Goal: Task Accomplishment & Management: Use online tool/utility

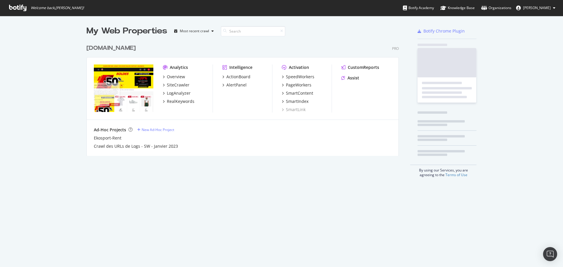
scroll to position [115, 312]
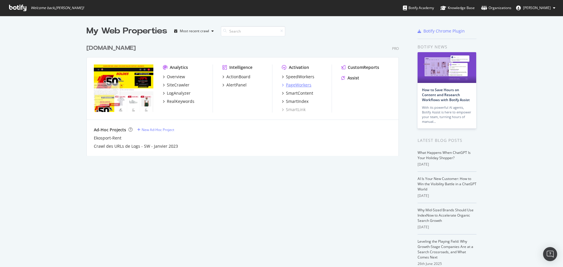
click at [299, 85] on div "PageWorkers" at bounding box center [298, 85] width 25 height 6
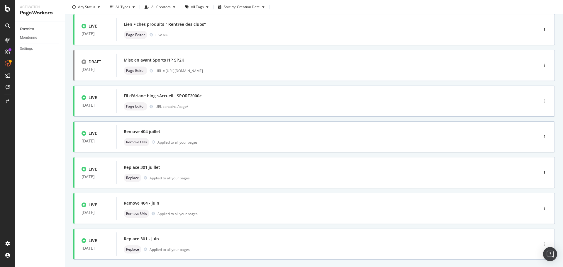
scroll to position [177, 0]
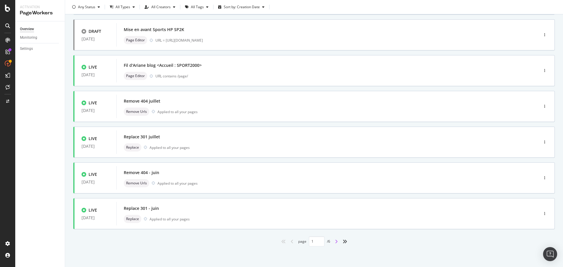
click at [335, 241] on icon "angle-right" at bounding box center [336, 241] width 3 height 5
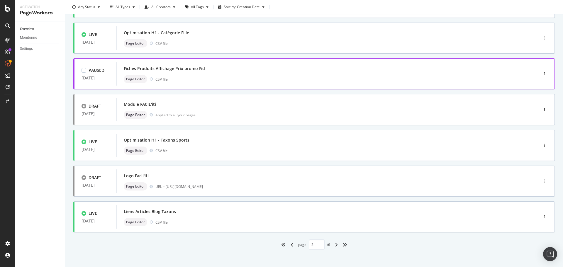
scroll to position [176, 0]
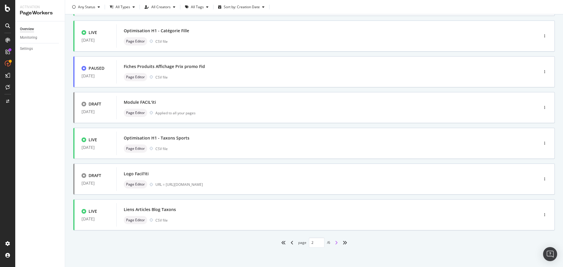
click at [335, 244] on icon "angle-right" at bounding box center [336, 242] width 3 height 5
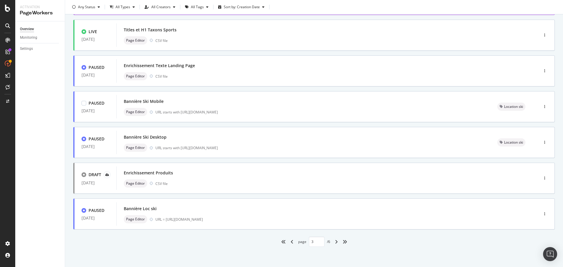
scroll to position [177, 0]
click at [335, 240] on icon "angle-right" at bounding box center [336, 241] width 3 height 5
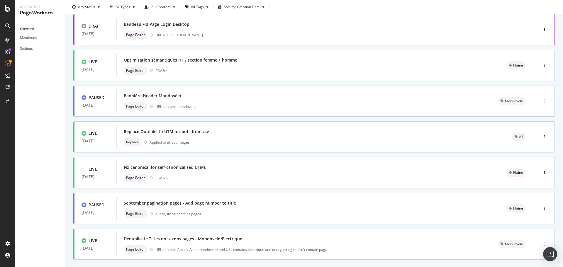
scroll to position [176, 0]
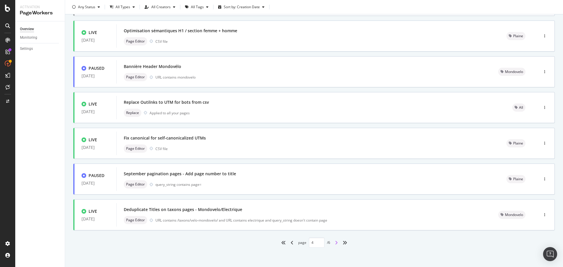
click at [335, 241] on icon "angle-right" at bounding box center [336, 242] width 3 height 5
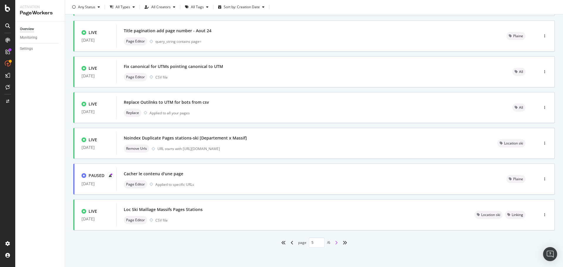
click at [335, 244] on icon "angle-right" at bounding box center [336, 242] width 3 height 5
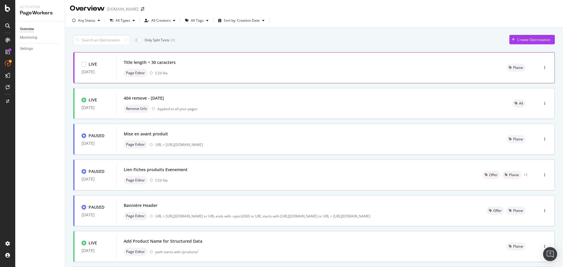
scroll to position [0, 0]
click at [98, 23] on icon "button" at bounding box center [99, 22] width 2 height 4
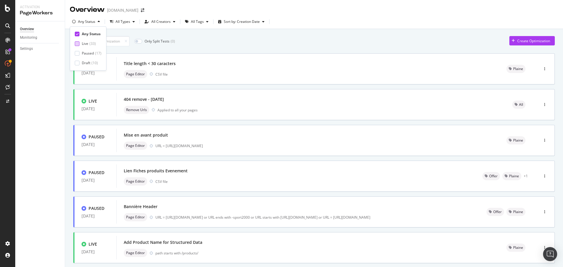
click at [88, 44] on div "Live" at bounding box center [85, 43] width 6 height 5
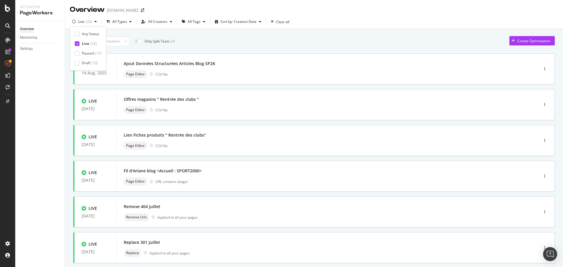
click at [63, 124] on div "Overview Monitoring Settings" at bounding box center [40, 144] width 50 height 246
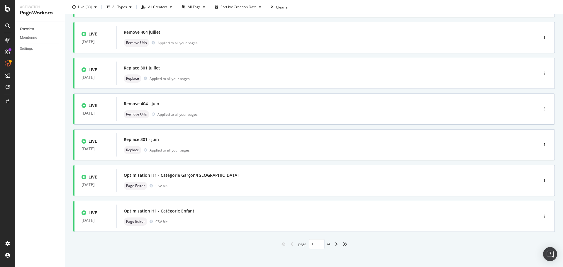
scroll to position [177, 0]
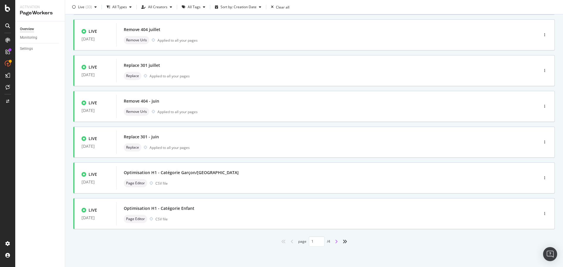
click at [335, 243] on icon "angle-right" at bounding box center [336, 241] width 3 height 5
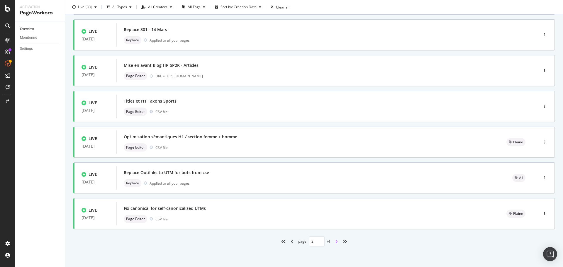
click at [335, 242] on icon "angle-right" at bounding box center [336, 241] width 3 height 5
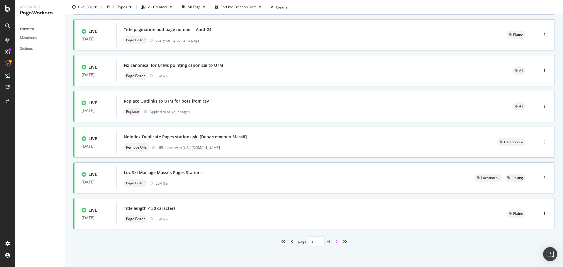
click at [335, 241] on icon "angle-right" at bounding box center [336, 241] width 3 height 5
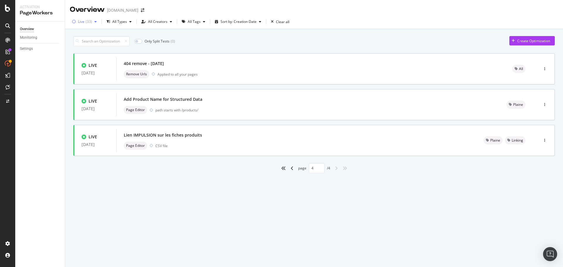
click at [93, 23] on div "button" at bounding box center [95, 22] width 7 height 4
click at [77, 45] on icon at bounding box center [77, 43] width 3 height 3
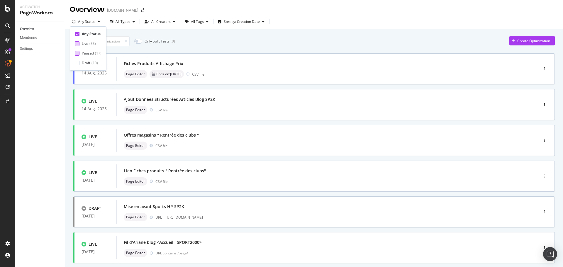
click at [78, 52] on div at bounding box center [77, 53] width 5 height 5
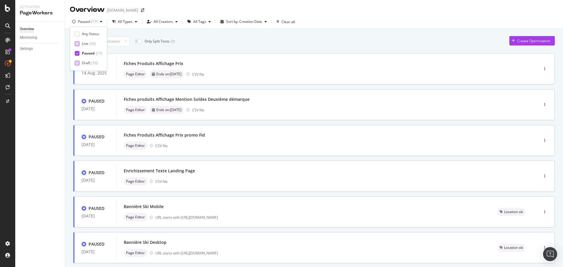
click at [79, 63] on div at bounding box center [77, 63] width 5 height 5
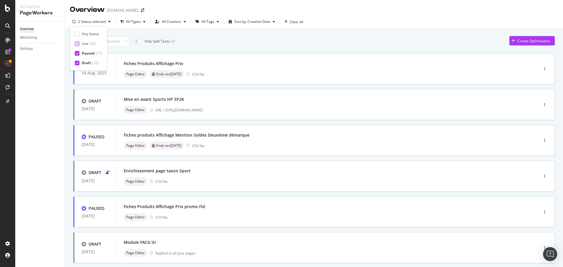
click at [37, 98] on div "Overview Monitoring Settings" at bounding box center [40, 144] width 50 height 246
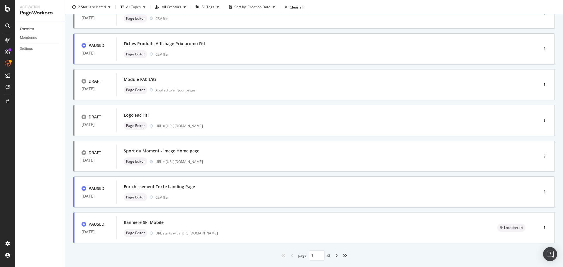
scroll to position [177, 0]
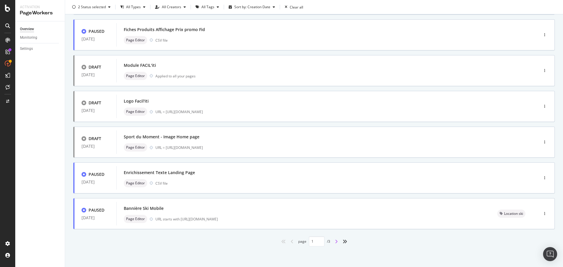
click at [335, 240] on icon "angle-right" at bounding box center [336, 241] width 3 height 5
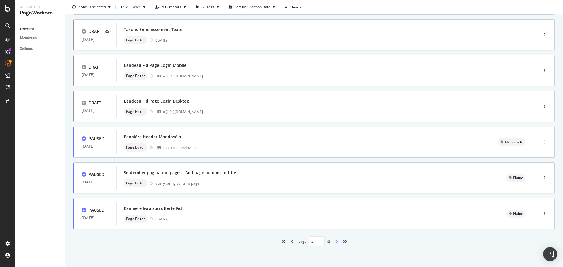
click at [335, 242] on icon "angle-right" at bounding box center [336, 241] width 3 height 5
type input "3"
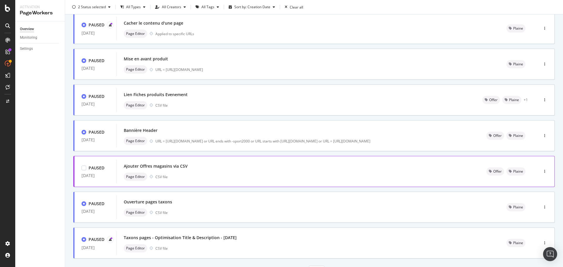
scroll to position [11, 0]
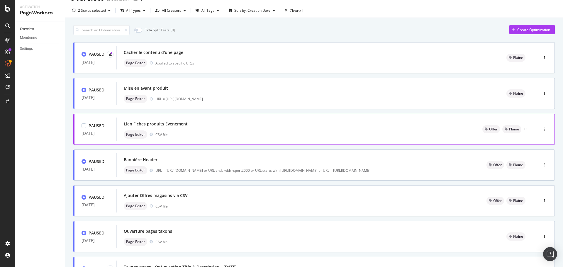
click at [178, 124] on div "Lien Fiches produits Evenement" at bounding box center [156, 124] width 64 height 6
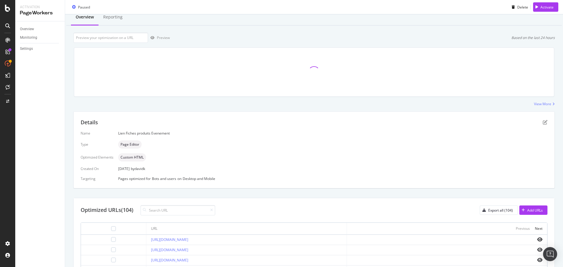
scroll to position [29, 0]
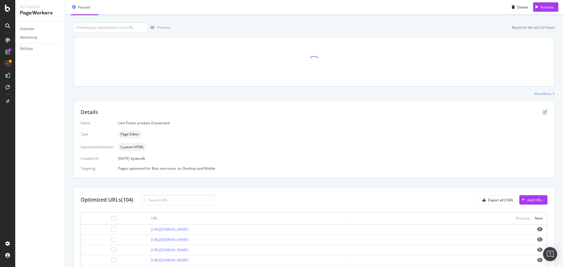
click at [532, 228] on div at bounding box center [446, 229] width 191 height 5
click at [537, 229] on icon "eye" at bounding box center [539, 229] width 5 height 5
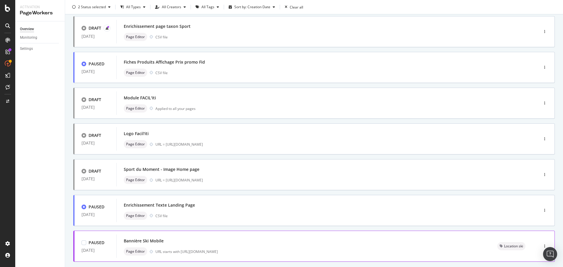
scroll to position [177, 0]
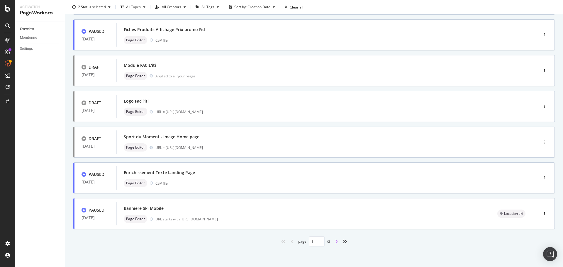
click at [335, 242] on icon "angle-right" at bounding box center [336, 241] width 3 height 5
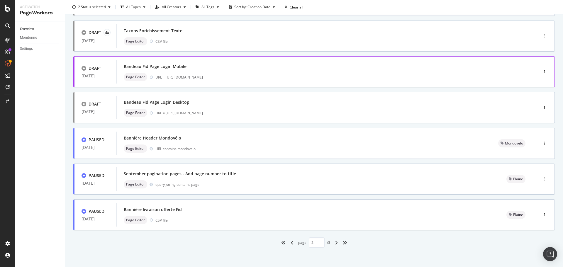
scroll to position [0, 0]
click at [335, 242] on icon "angle-right" at bounding box center [336, 241] width 3 height 5
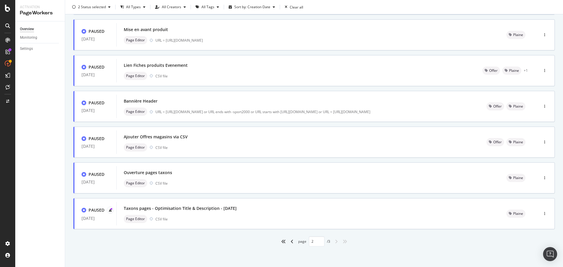
type input "3"
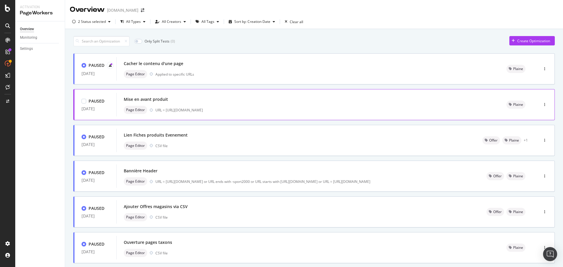
click at [154, 99] on div "Mise en avant produit" at bounding box center [146, 99] width 44 height 6
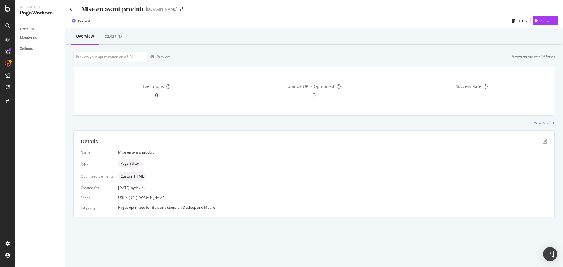
drag, startPoint x: 176, startPoint y: 197, endPoint x: 128, endPoint y: 200, distance: 47.9
click at [128, 200] on div "Name Mise en avant produit Type Page Editor Optimized Elements Custom HTML Crea…" at bounding box center [314, 180] width 467 height 60
click at [302, 211] on div "Details Name Mise en avant produit Type Page Editor Optimized Elements Custom H…" at bounding box center [314, 174] width 481 height 86
click at [71, 10] on icon at bounding box center [71, 10] width 2 height 4
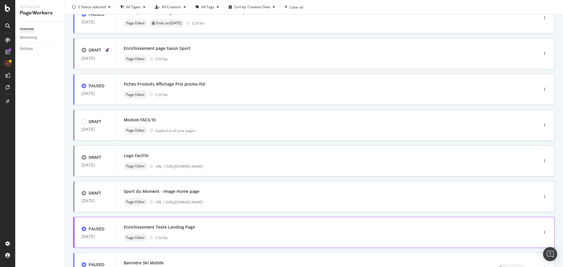
scroll to position [177, 0]
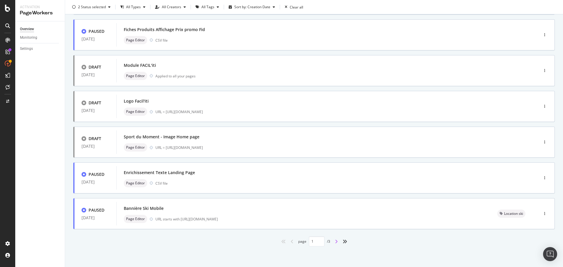
click at [335, 242] on icon "angle-right" at bounding box center [336, 241] width 3 height 5
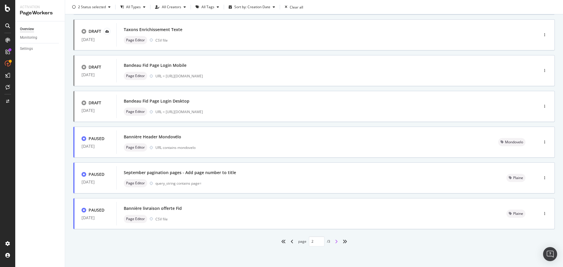
type input "2"
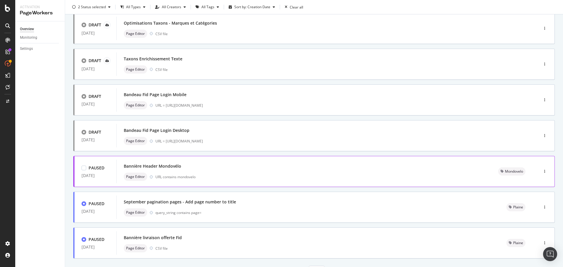
scroll to position [118, 0]
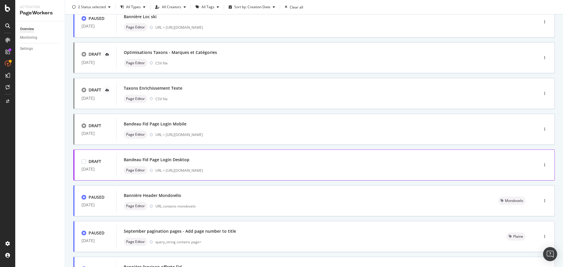
click at [180, 160] on div "Bandeau Fid Page Login Desktop" at bounding box center [157, 160] width 66 height 6
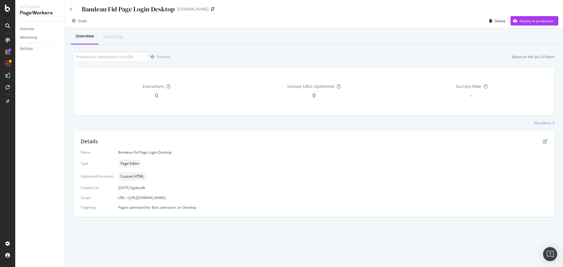
drag, startPoint x: 183, startPoint y: 198, endPoint x: 127, endPoint y: 200, distance: 55.4
click at [127, 200] on div "URL = https://www.sport2000.fr/login" at bounding box center [332, 197] width 429 height 5
copy span "https://www.sport2000.fr/login"
click at [116, 57] on input "url" at bounding box center [110, 57] width 75 height 10
paste input "https://www.sport2000.fr/login"
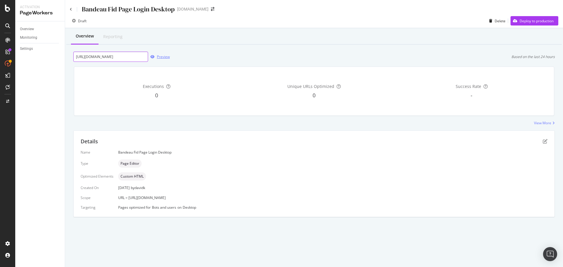
type input "https://www.sport2000.fr/login"
click at [161, 56] on div "Preview" at bounding box center [163, 56] width 13 height 5
click at [71, 10] on icon at bounding box center [71, 10] width 2 height 4
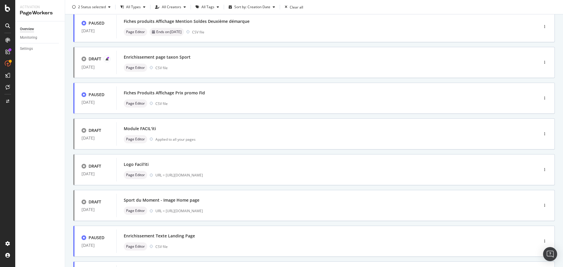
scroll to position [177, 0]
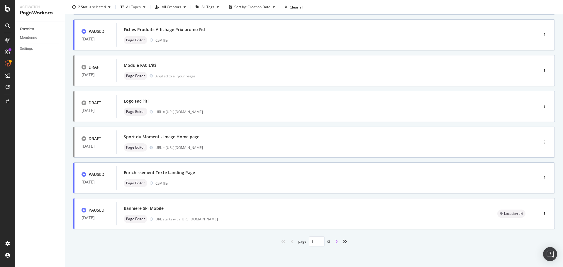
click at [335, 243] on icon "angle-right" at bounding box center [336, 241] width 3 height 5
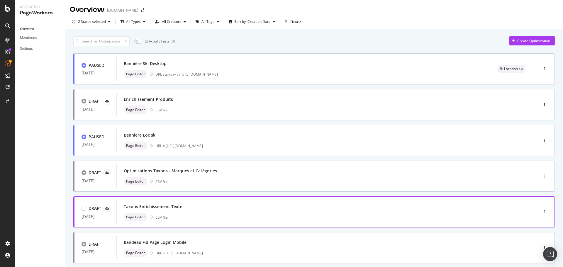
scroll to position [117, 0]
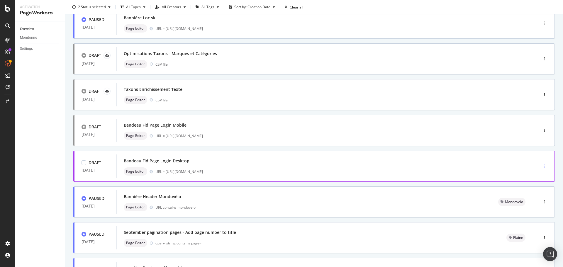
click at [542, 165] on div "button" at bounding box center [545, 166] width 6 height 4
click at [533, 195] on div "Delete" at bounding box center [533, 196] width 11 height 5
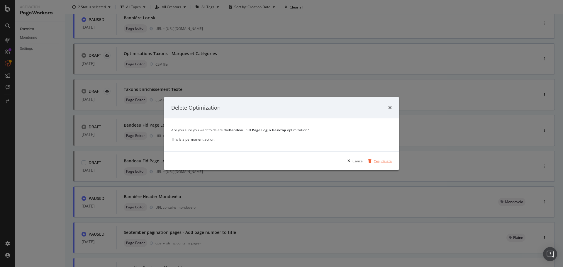
click at [383, 162] on div "Yes, delete" at bounding box center [383, 160] width 18 height 5
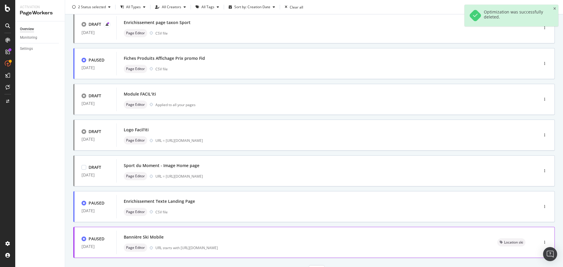
scroll to position [177, 0]
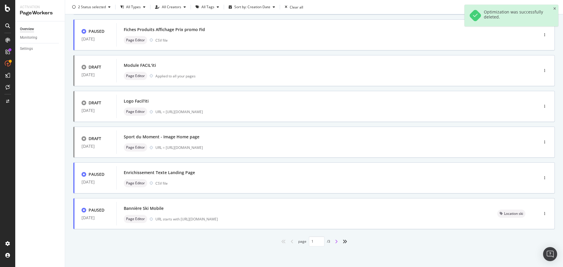
click at [335, 240] on icon "angle-right" at bounding box center [336, 241] width 3 height 5
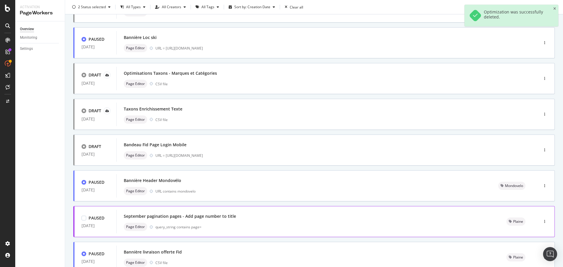
scroll to position [89, 0]
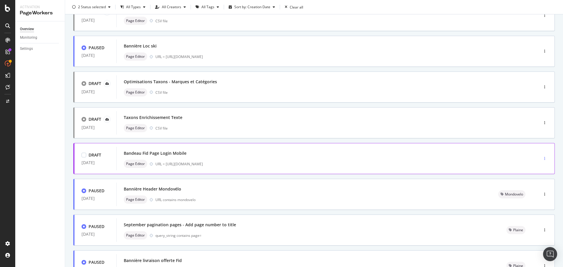
click at [542, 156] on div "button" at bounding box center [545, 158] width 6 height 9
click at [530, 187] on div "Delete" at bounding box center [533, 188] width 11 height 5
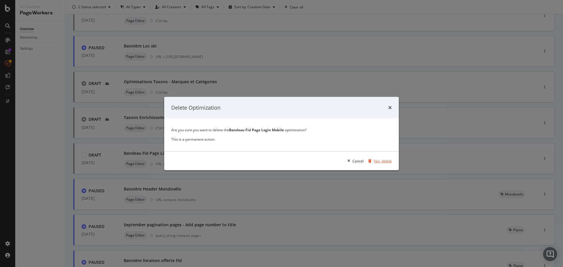
click at [382, 160] on div "Yes, delete" at bounding box center [383, 160] width 18 height 5
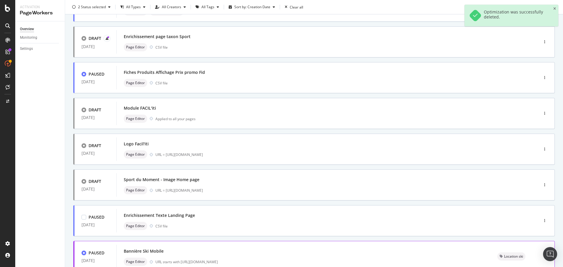
scroll to position [177, 0]
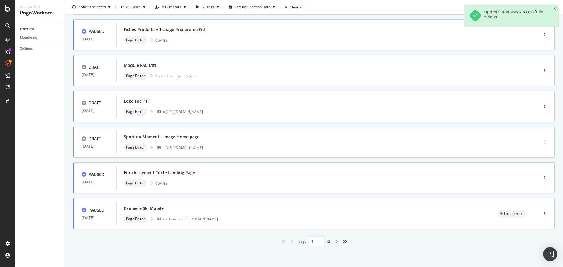
click at [335, 240] on icon "angle-right" at bounding box center [336, 241] width 3 height 5
type input "2"
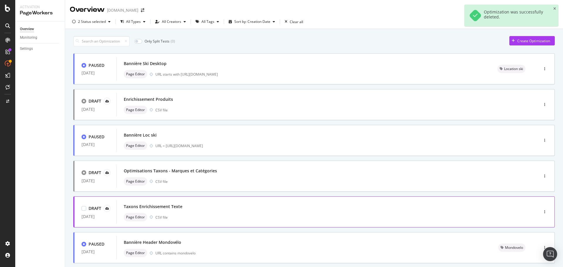
scroll to position [59, 0]
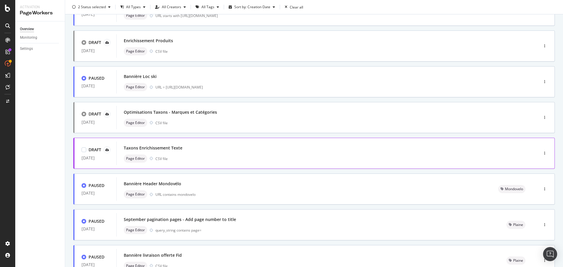
click at [176, 148] on div "Taxons Enrichissement Texte" at bounding box center [153, 148] width 59 height 6
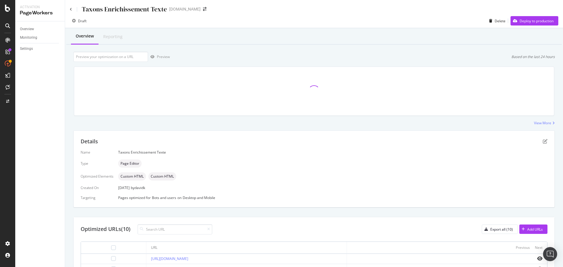
scroll to position [88, 0]
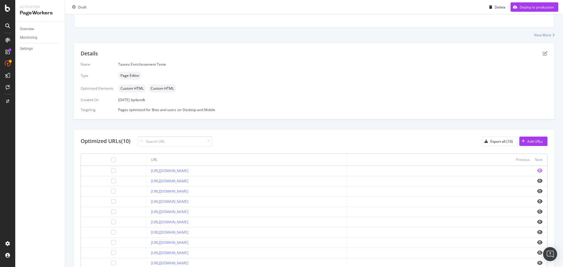
click at [537, 171] on icon "eye" at bounding box center [539, 170] width 5 height 5
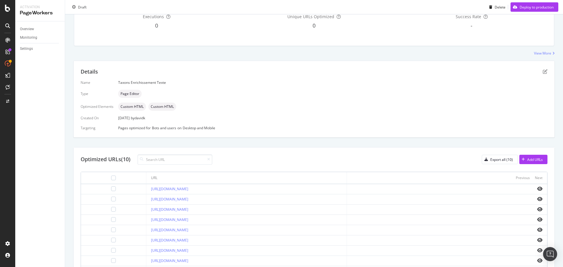
scroll to position [0, 0]
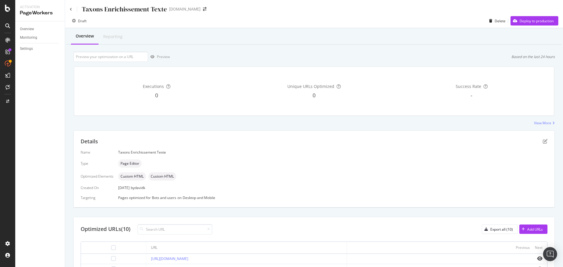
click at [72, 9] on div "Taxons Enrichissement Texte" at bounding box center [118, 9] width 97 height 9
click at [70, 9] on icon at bounding box center [71, 10] width 2 height 4
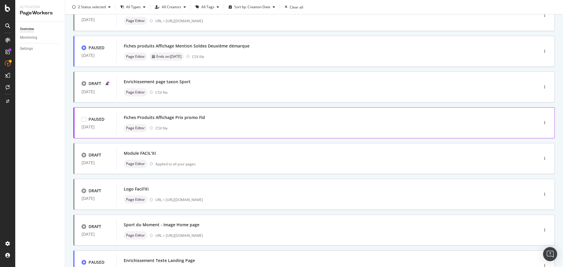
scroll to position [177, 0]
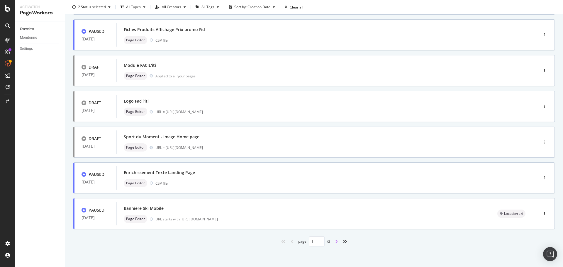
click at [335, 242] on icon "angle-right" at bounding box center [336, 241] width 3 height 5
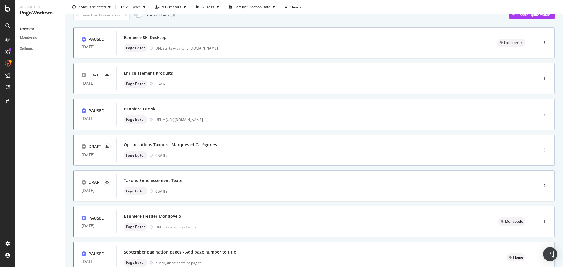
scroll to position [0, 0]
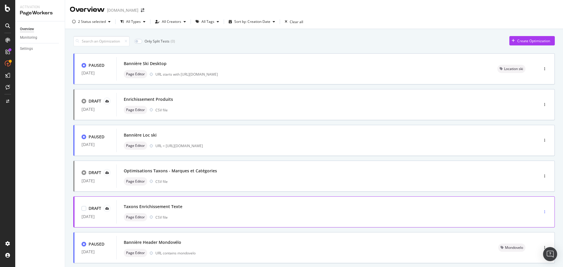
click at [542, 211] on div "button" at bounding box center [545, 212] width 6 height 4
click at [530, 242] on div "Delete" at bounding box center [533, 242] width 11 height 5
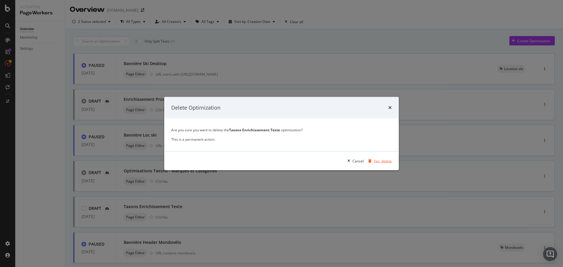
click at [382, 160] on div "Yes, delete" at bounding box center [383, 160] width 18 height 5
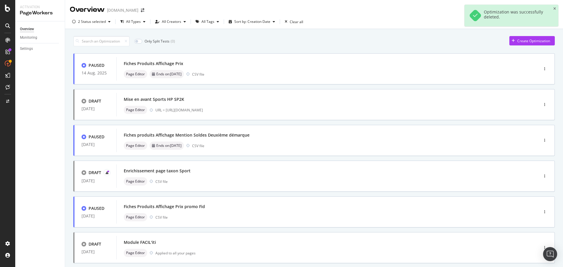
scroll to position [177, 0]
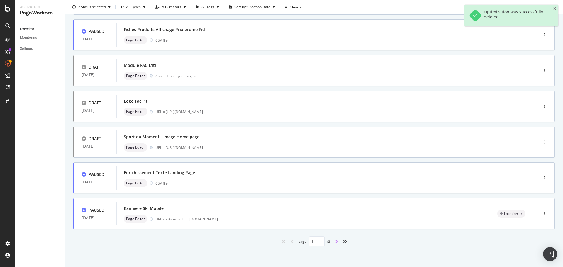
click at [335, 242] on icon "angle-right" at bounding box center [336, 241] width 3 height 5
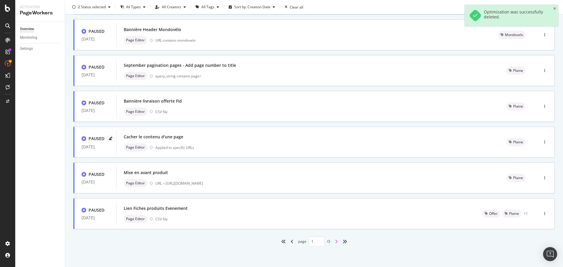
type input "2"
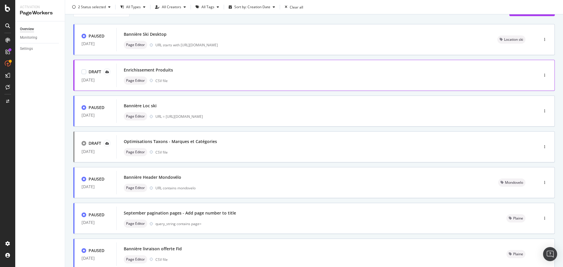
scroll to position [0, 0]
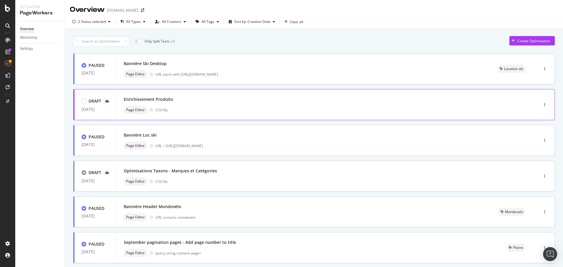
click at [160, 100] on div "Enrichissement Produits" at bounding box center [148, 99] width 49 height 6
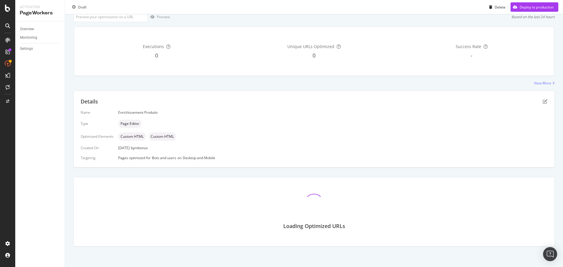
scroll to position [25, 0]
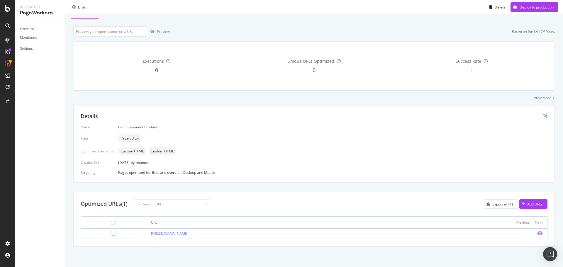
click at [537, 233] on icon "eye" at bounding box center [539, 233] width 5 height 5
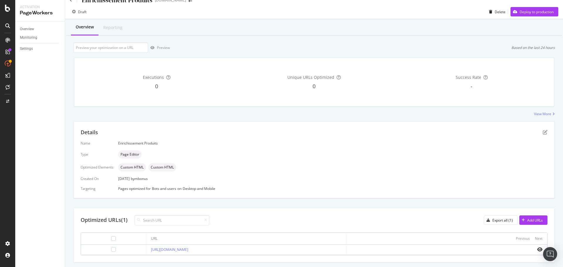
scroll to position [0, 0]
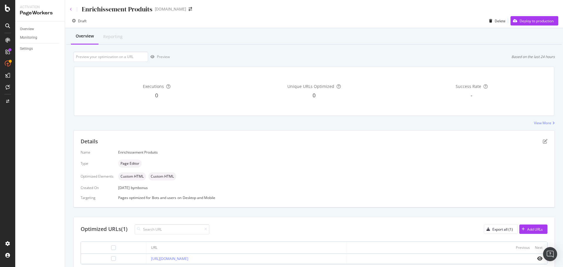
click at [71, 10] on icon at bounding box center [71, 10] width 2 height 4
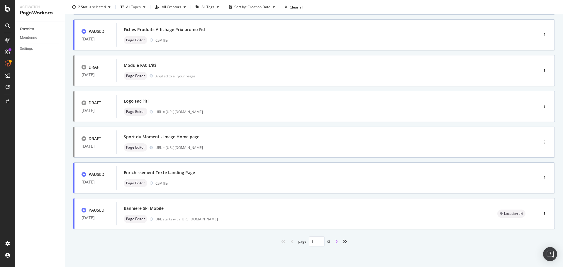
click at [335, 243] on icon "angle-right" at bounding box center [336, 241] width 3 height 5
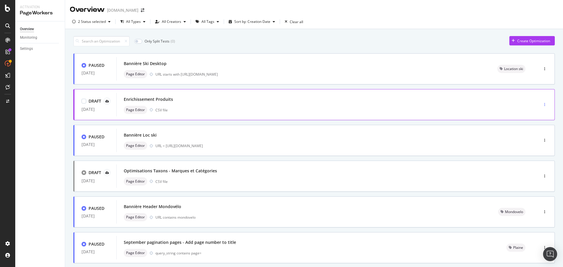
click at [542, 103] on div "button" at bounding box center [545, 105] width 6 height 4
click at [531, 135] on div "Delete" at bounding box center [533, 134] width 11 height 5
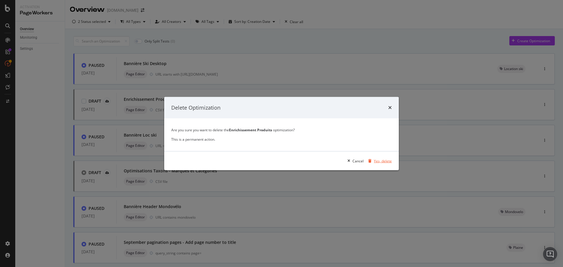
click at [385, 161] on div "Yes, delete" at bounding box center [383, 160] width 18 height 5
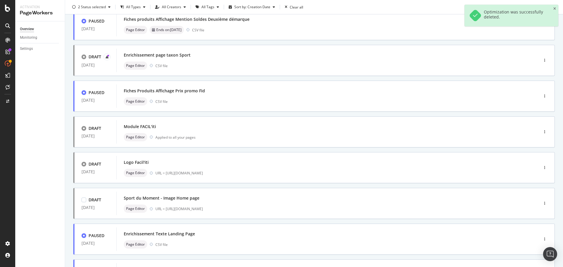
scroll to position [177, 0]
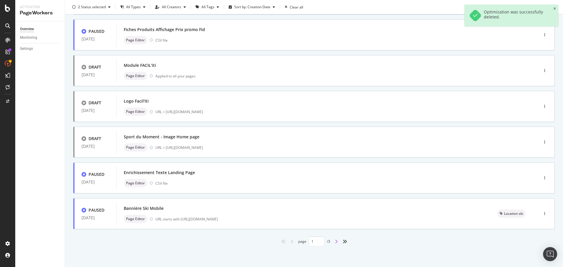
click at [335, 242] on icon "angle-right" at bounding box center [336, 241] width 3 height 5
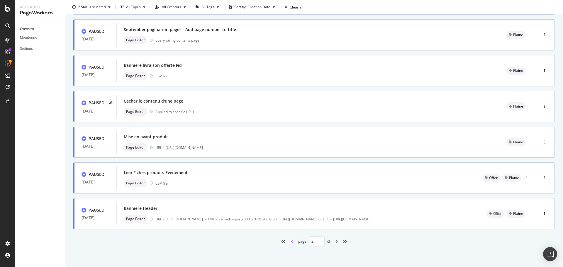
click at [290, 243] on icon "angle-left" at bounding box center [291, 241] width 3 height 5
type input "1"
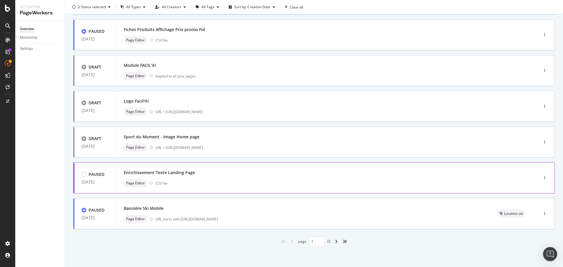
click at [472, 175] on div "Enrichissement Texte Landing Page" at bounding box center [319, 173] width 390 height 8
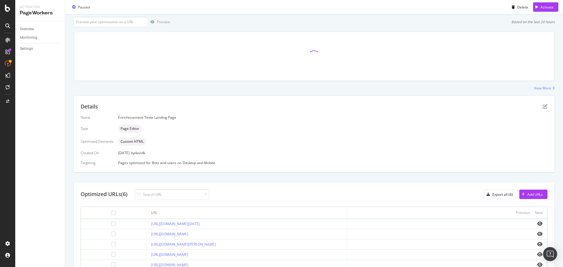
scroll to position [76, 0]
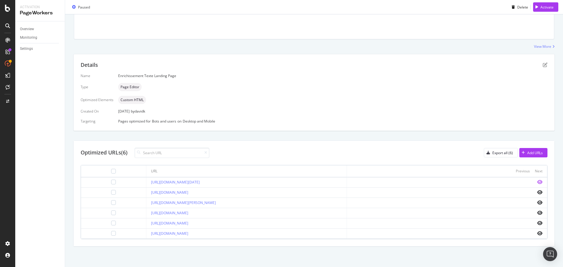
click at [537, 183] on icon "eye" at bounding box center [539, 182] width 5 height 5
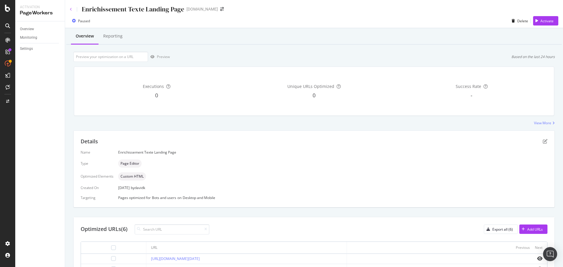
click at [70, 8] on icon at bounding box center [71, 10] width 2 height 4
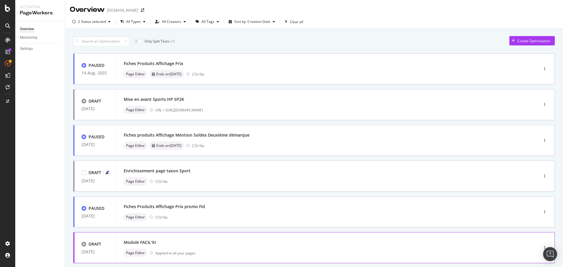
scroll to position [177, 0]
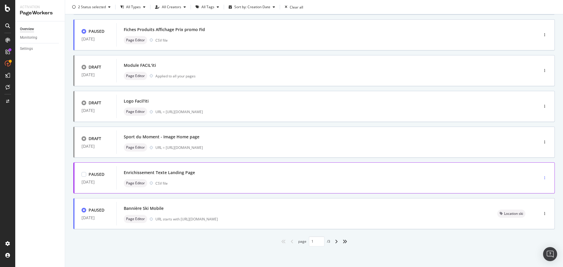
click at [544, 179] on icon "button" at bounding box center [544, 178] width 1 height 4
click at [532, 218] on div "Delete" at bounding box center [531, 217] width 11 height 5
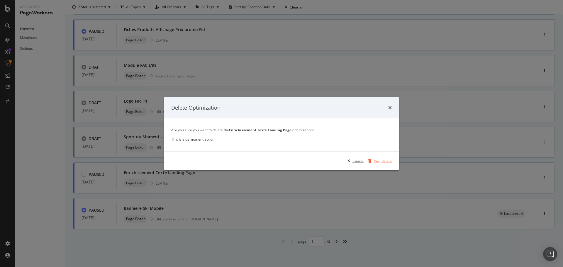
scroll to position [0, 0]
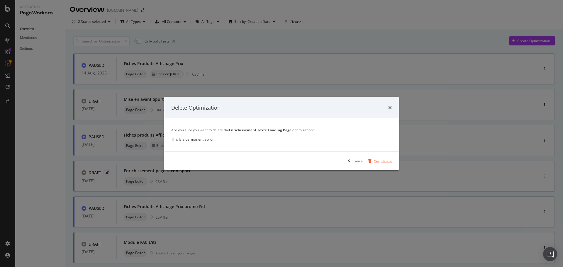
click at [381, 162] on div "Yes, delete" at bounding box center [383, 160] width 18 height 5
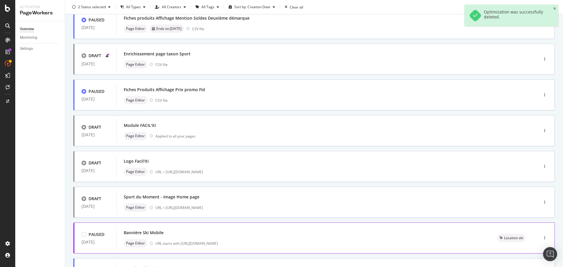
scroll to position [177, 0]
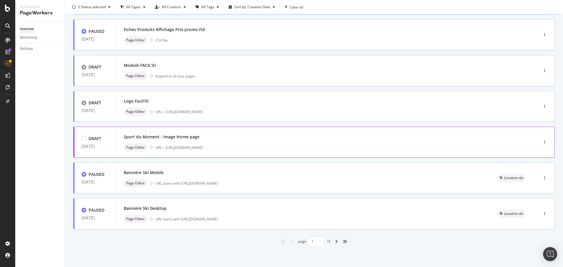
click at [190, 137] on div "Sport du Moment - Image Home page" at bounding box center [162, 137] width 76 height 6
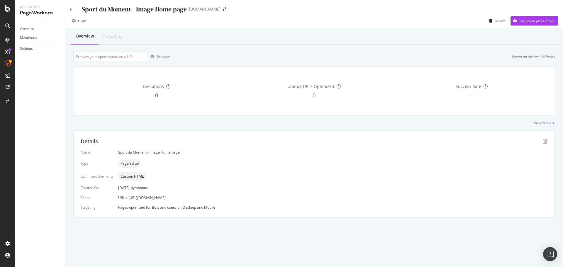
drag, startPoint x: 175, startPoint y: 199, endPoint x: 127, endPoint y: 199, distance: 47.8
click at [127, 199] on div "URL = [URL][DOMAIN_NAME]" at bounding box center [332, 197] width 429 height 5
copy span "https://www.sport2000.fr/"
click at [121, 57] on input "url" at bounding box center [110, 57] width 75 height 10
paste input "https://www.sport2000.fr/"
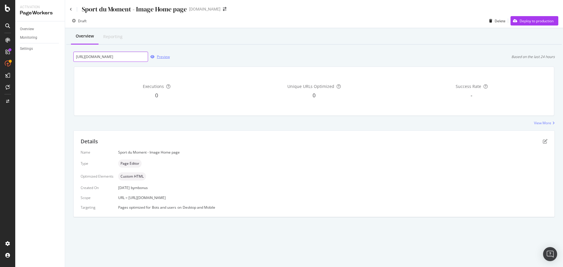
type input "https://www.sport2000.fr/"
click at [163, 55] on div "Preview" at bounding box center [163, 56] width 13 height 5
click at [72, 11] on div "Sport du Moment - Image Home page" at bounding box center [128, 9] width 117 height 9
click at [70, 9] on icon at bounding box center [71, 10] width 2 height 4
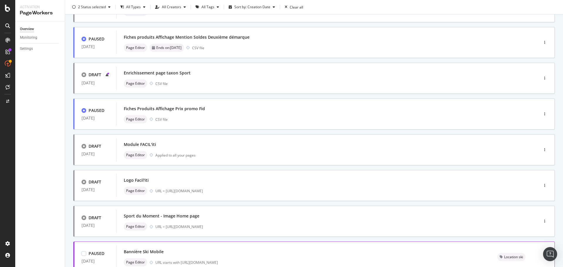
scroll to position [177, 0]
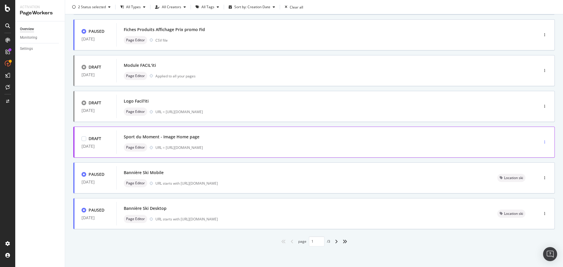
click at [542, 141] on div "button" at bounding box center [545, 142] width 6 height 4
click at [535, 173] on div "Delete" at bounding box center [533, 172] width 11 height 5
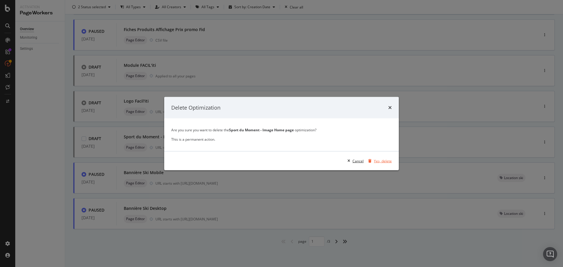
scroll to position [0, 0]
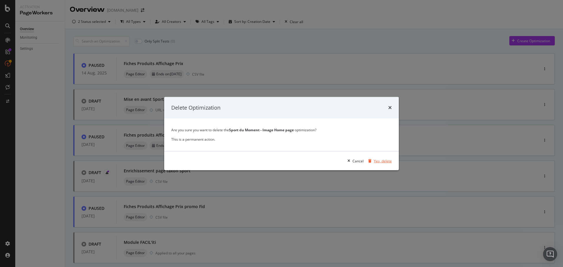
click at [380, 161] on div "Yes, delete" at bounding box center [383, 160] width 18 height 5
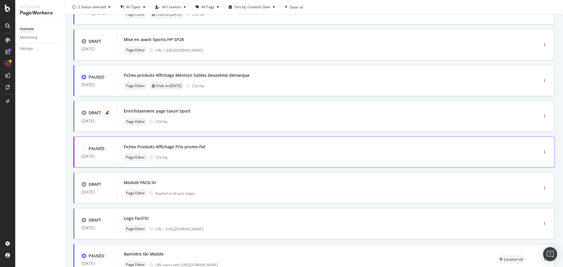
scroll to position [30, 0]
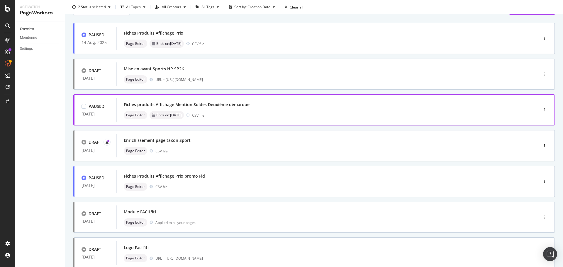
click at [239, 104] on div "Fiches produits Affichage Mention Soldes Deuxième démarque" at bounding box center [187, 105] width 126 height 6
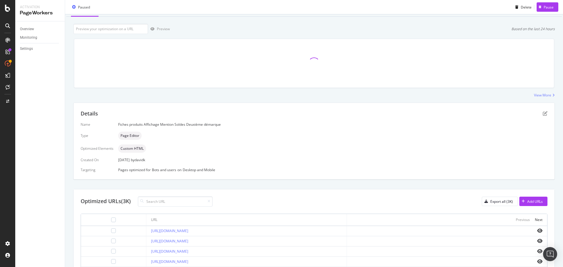
scroll to position [59, 0]
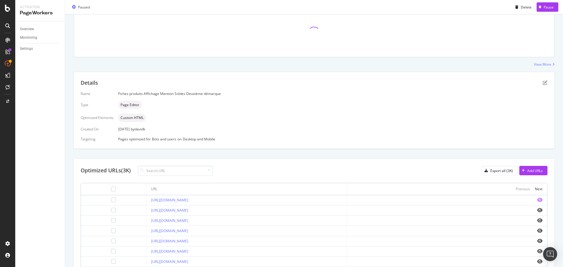
click at [537, 201] on icon "eye" at bounding box center [539, 200] width 5 height 5
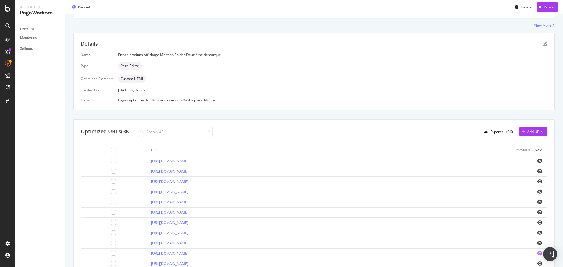
scroll to position [169, 0]
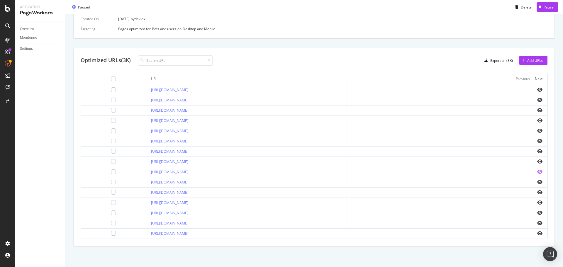
click at [537, 172] on icon "eye" at bounding box center [539, 171] width 5 height 5
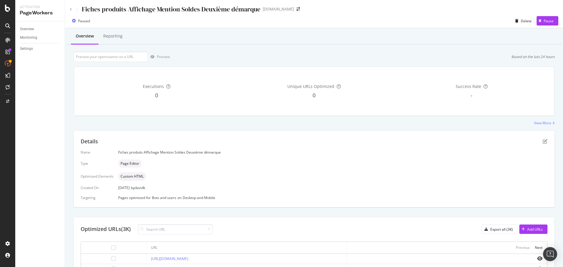
click at [71, 10] on icon at bounding box center [71, 10] width 2 height 4
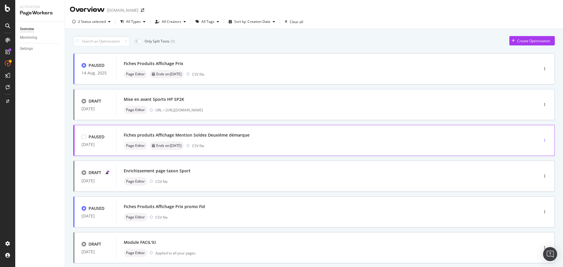
click at [544, 140] on icon "button" at bounding box center [544, 141] width 1 height 4
click at [535, 178] on div "Delete" at bounding box center [531, 180] width 11 height 5
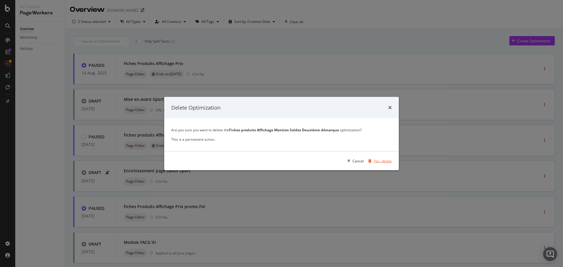
click at [387, 161] on div "Yes, delete" at bounding box center [383, 160] width 18 height 5
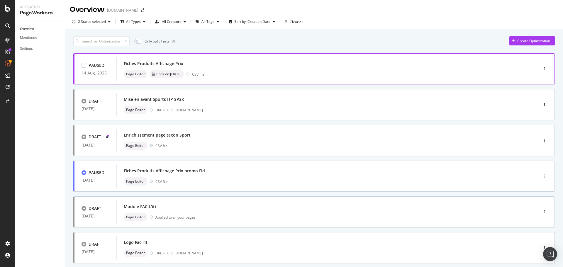
click at [171, 62] on div "Fiches Produits Affichage Prix" at bounding box center [153, 64] width 59 height 6
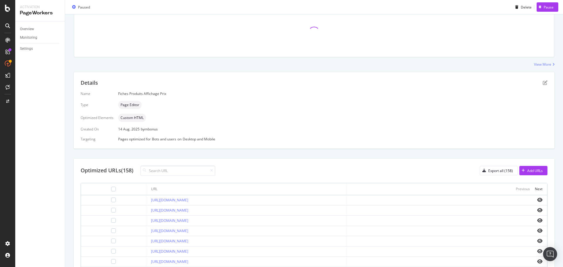
scroll to position [117, 0]
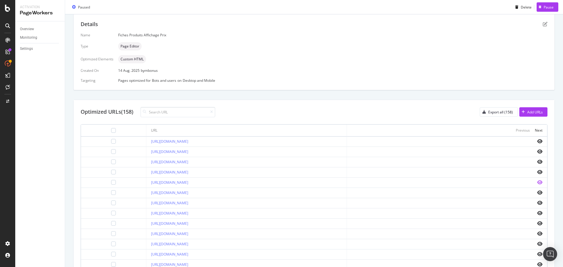
click at [537, 181] on icon "eye" at bounding box center [539, 182] width 5 height 5
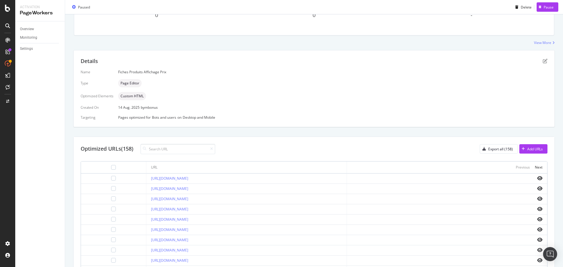
scroll to position [0, 0]
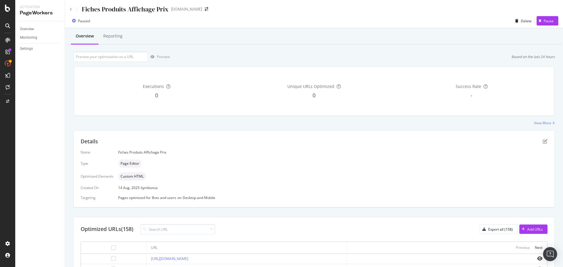
click at [71, 11] on icon at bounding box center [71, 10] width 2 height 4
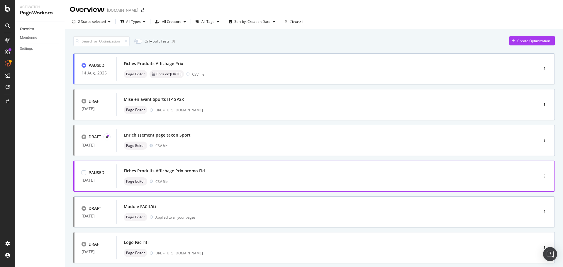
click at [196, 172] on div "Fiches Produits Affichage Prix promo Fid" at bounding box center [164, 171] width 81 height 6
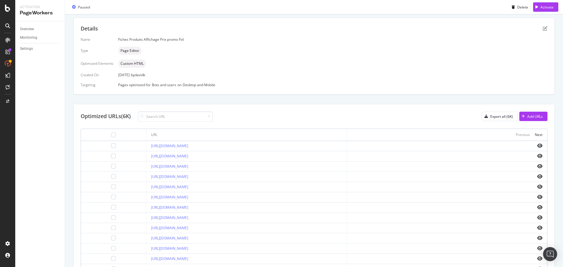
scroll to position [117, 0]
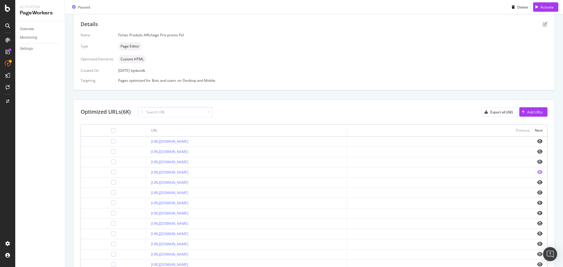
click at [537, 173] on icon "eye" at bounding box center [539, 172] width 5 height 5
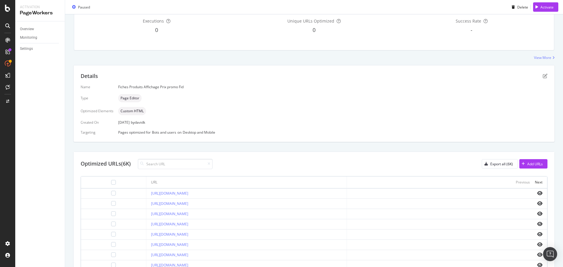
scroll to position [0, 0]
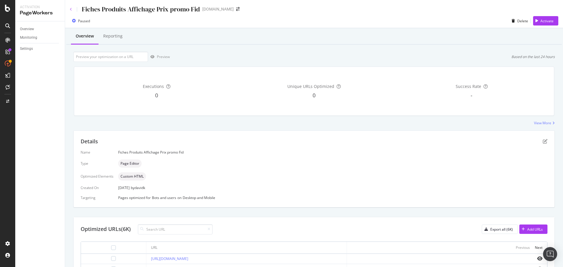
click at [71, 10] on icon at bounding box center [71, 10] width 2 height 4
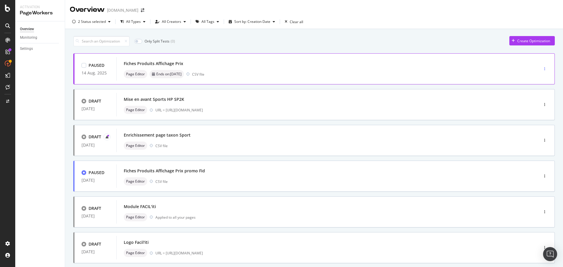
click at [544, 69] on icon "button" at bounding box center [544, 69] width 1 height 4
click at [536, 107] on div "Delete" at bounding box center [531, 108] width 11 height 5
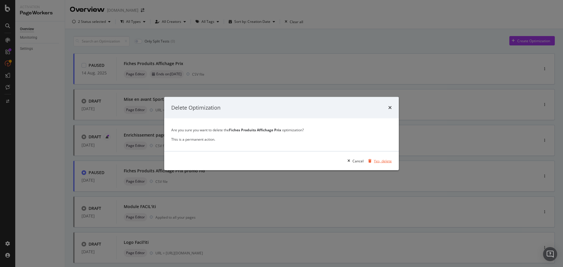
click at [380, 161] on div "Yes, delete" at bounding box center [383, 160] width 18 height 5
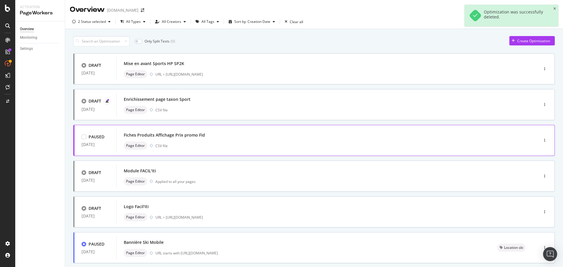
click at [182, 134] on div "Fiches Produits Affichage Prix promo Fid" at bounding box center [164, 135] width 81 height 6
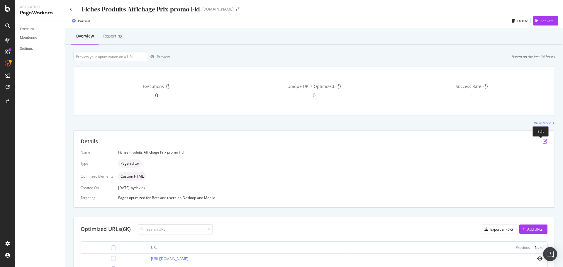
click at [542, 142] on icon "pen-to-square" at bounding box center [544, 141] width 5 height 5
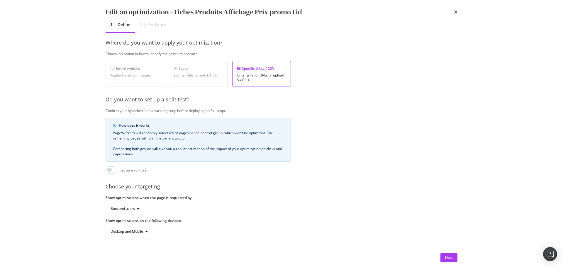
scroll to position [90, 0]
click at [447, 256] on div "Next" at bounding box center [449, 257] width 8 height 5
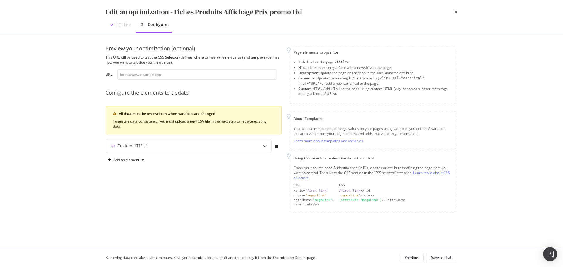
scroll to position [0, 0]
click at [266, 147] on div "modal" at bounding box center [264, 145] width 13 height 13
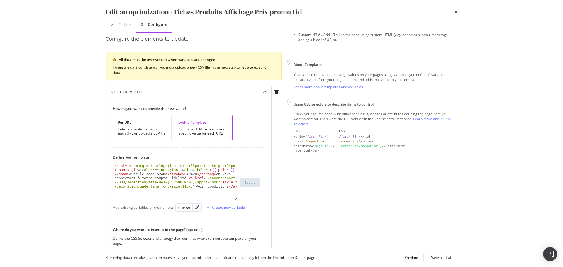
scroll to position [59, 0]
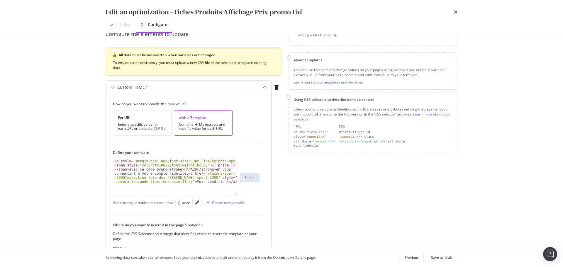
click at [180, 176] on div "< p style = "margin-top:10px;font-size:13px;line-height:14px;" > < span style =…" at bounding box center [175, 190] width 124 height 62
drag, startPoint x: 130, startPoint y: 170, endPoint x: 182, endPoint y: 173, distance: 52.3
click at [182, 173] on div "< p style = "margin-top:10px;font-size:13px;line-height:14px;" > < span style =…" at bounding box center [175, 190] width 124 height 62
paste textarea "votre C"
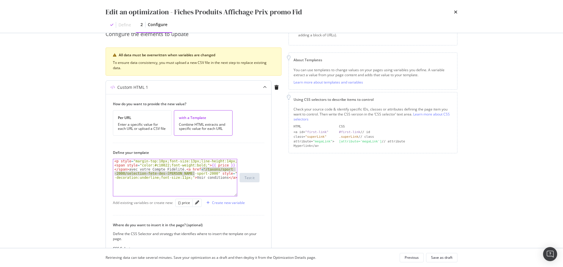
drag, startPoint x: 202, startPoint y: 169, endPoint x: 193, endPoint y: 173, distance: 9.4
click at [193, 173] on div "< p style = "margin-top:10px;font-size:13px;line-height:14px;" > < span style =…" at bounding box center [175, 187] width 124 height 57
paste textarea "https://www.sport2000.fr/taxons/sport-2000/offre-30-sur-tous-les-vetements-et-c…"
drag, startPoint x: 202, startPoint y: 169, endPoint x: 139, endPoint y: 173, distance: 62.8
click at [139, 173] on div "< p style = "margin-top:10px;font-size:13px;line-height:14px;" > < span style =…" at bounding box center [175, 190] width 124 height 62
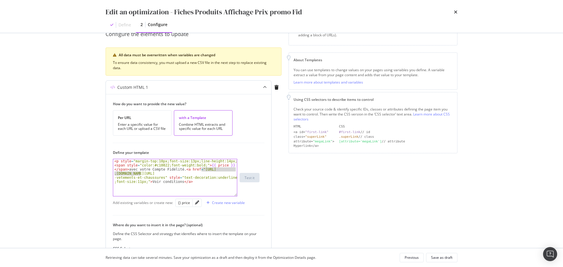
type textarea "<span style="color:#c10022;font-weight:bold;">{{ price }}</span> avec votre Com…"
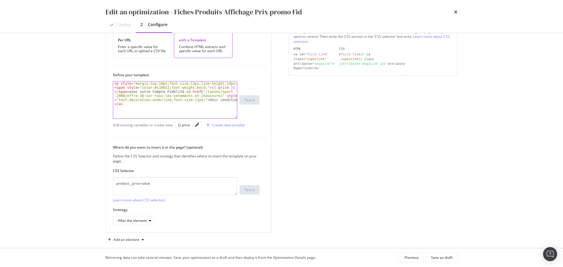
scroll to position [144, 0]
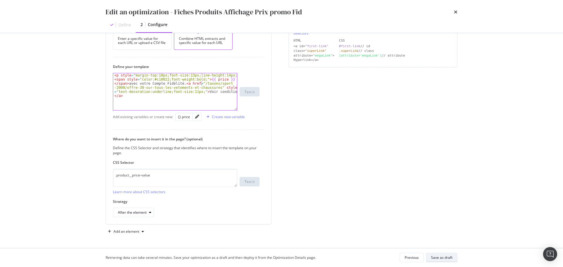
click at [443, 256] on div "Save as draft" at bounding box center [441, 257] width 21 height 5
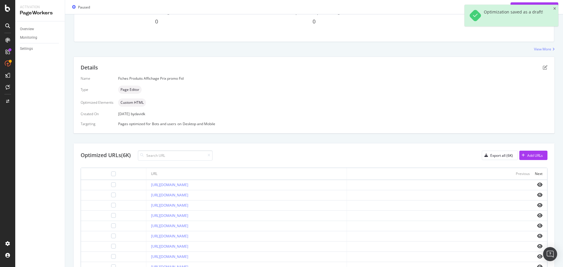
scroll to position [117, 0]
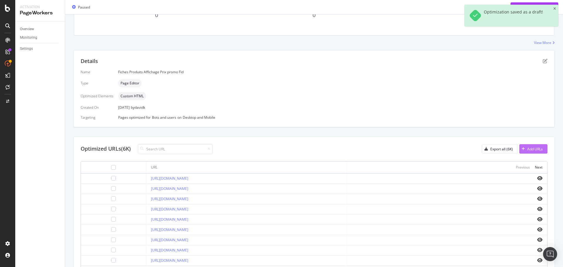
click at [534, 149] on div "Add URLs" at bounding box center [535, 149] width 16 height 5
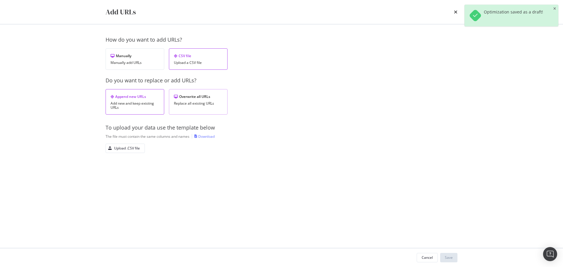
click at [198, 99] on div "Overwrite all URLs" at bounding box center [198, 96] width 49 height 5
click at [127, 149] on div "Upload .CSV file" at bounding box center [127, 148] width 26 height 5
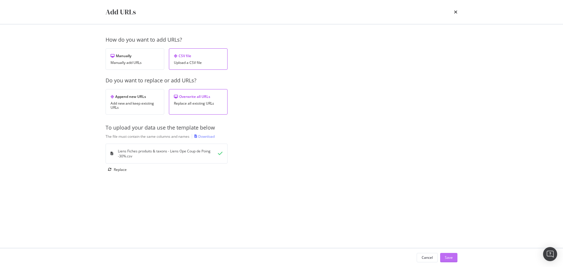
click at [449, 257] on div "Save" at bounding box center [449, 257] width 8 height 5
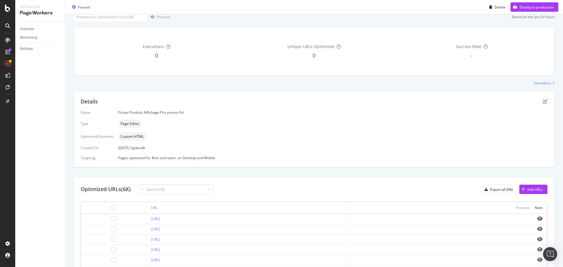
scroll to position [99, 0]
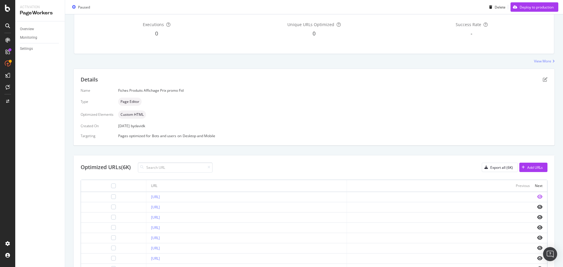
click at [537, 197] on icon "eye" at bounding box center [539, 196] width 5 height 5
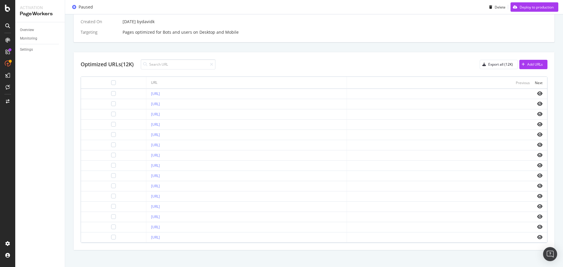
scroll to position [209, 0]
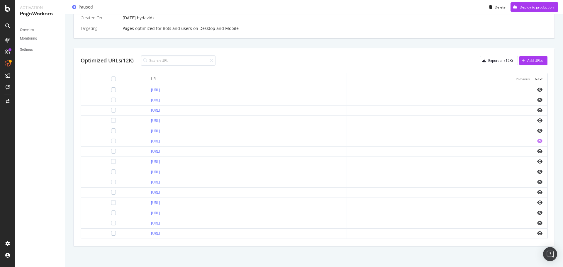
click at [537, 141] on icon "eye" at bounding box center [539, 141] width 5 height 5
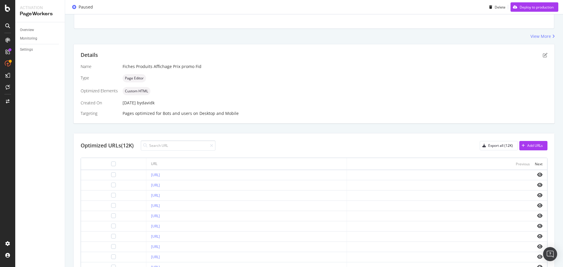
scroll to position [121, 0]
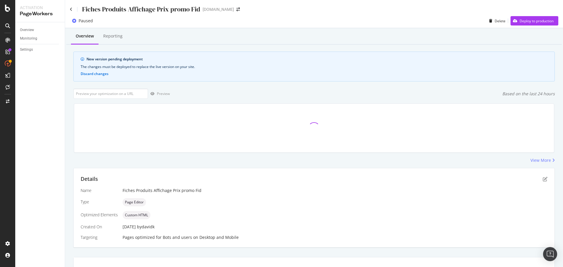
scroll to position [8, 0]
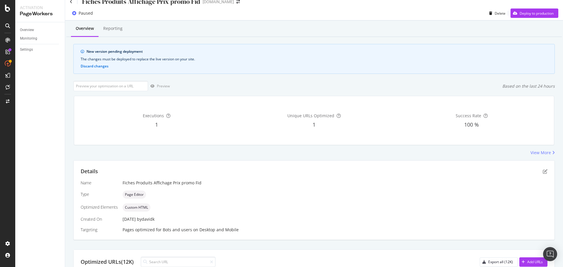
click at [408, 228] on div "Pages optimized for Bots and users on Desktop and Mobile" at bounding box center [334, 230] width 425 height 6
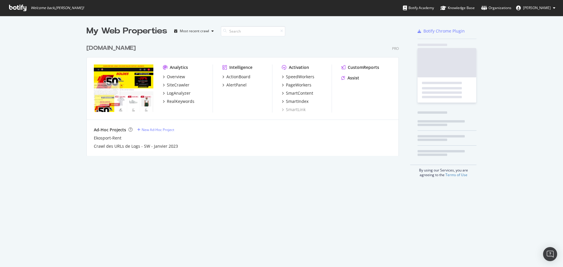
scroll to position [115, 312]
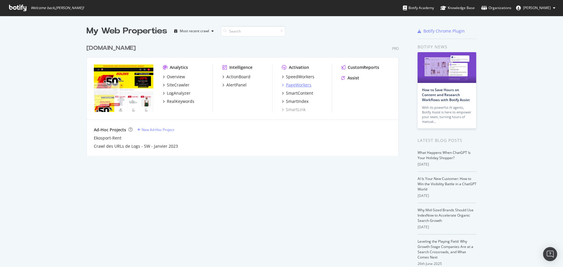
click at [290, 85] on div "PageWorkers" at bounding box center [298, 85] width 25 height 6
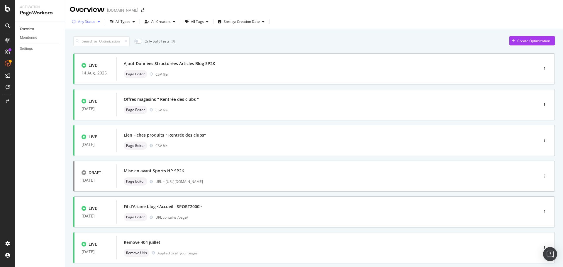
click at [95, 22] on div "button" at bounding box center [98, 22] width 7 height 4
click at [235, 42] on div "Only Split Tests ( 0 ) Create Optimization" at bounding box center [313, 41] width 481 height 10
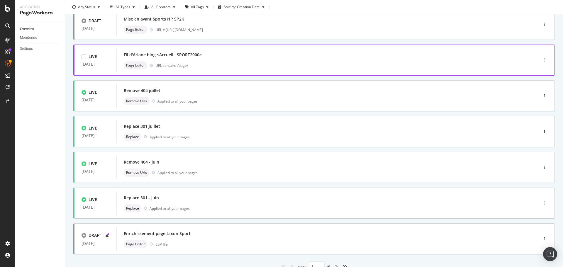
scroll to position [176, 0]
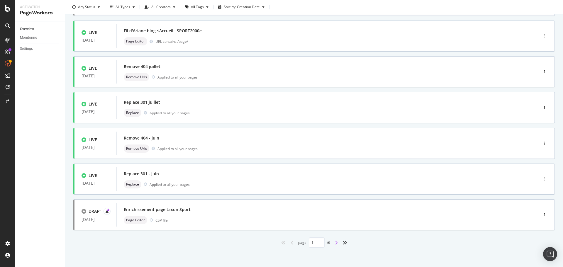
click at [335, 242] on icon "angle-right" at bounding box center [336, 242] width 3 height 5
type input "2"
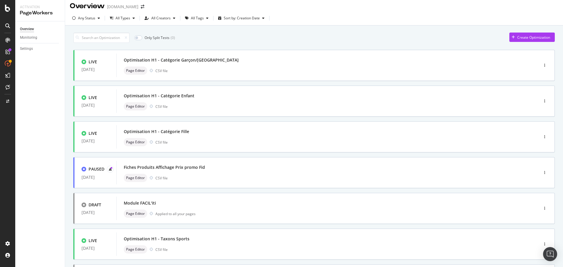
scroll to position [0, 0]
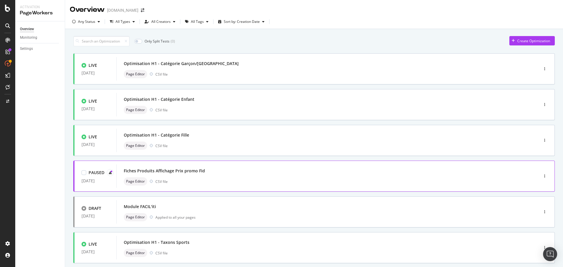
click at [188, 171] on div "Fiches Produits Affichage Prix promo Fid" at bounding box center [164, 171] width 81 height 6
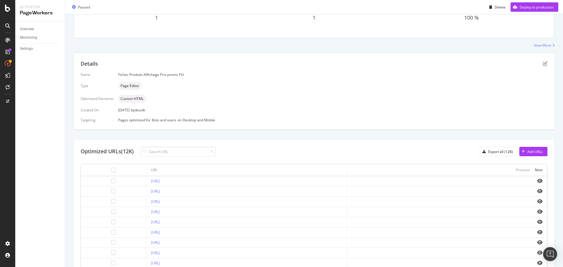
scroll to position [122, 0]
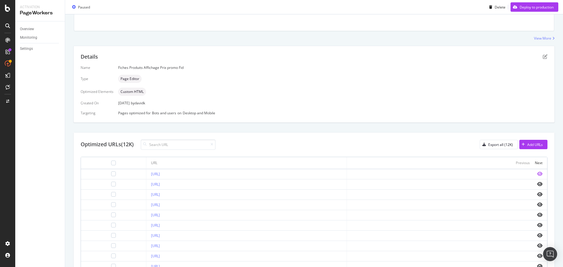
click at [537, 175] on icon "eye" at bounding box center [539, 173] width 5 height 5
click at [349, 98] on div "Name Fiches Produits Affichage Prix promo Fid Type Page Editor Optimized Elemen…" at bounding box center [314, 90] width 467 height 50
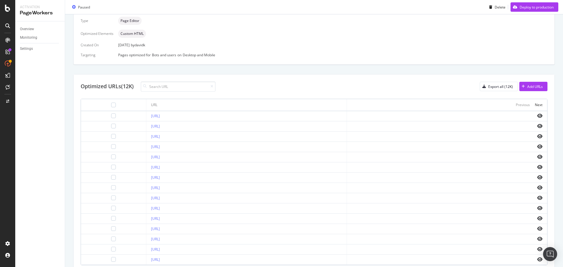
scroll to position [206, 0]
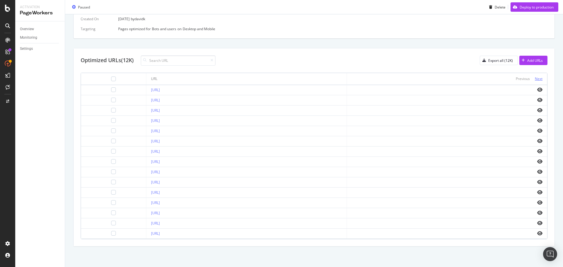
click at [535, 79] on div "Next" at bounding box center [539, 78] width 8 height 5
click at [537, 159] on icon "eye" at bounding box center [539, 161] width 5 height 5
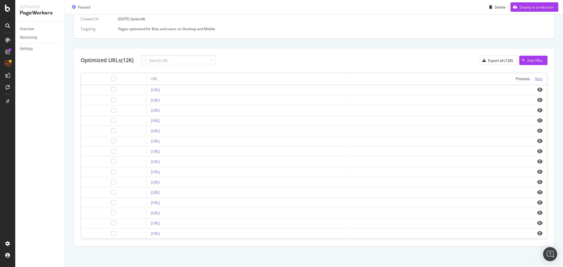
click at [535, 78] on div "Next" at bounding box center [539, 78] width 8 height 5
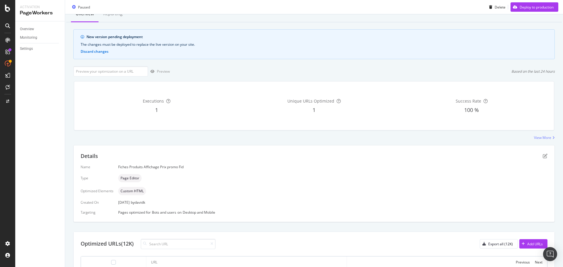
scroll to position [0, 0]
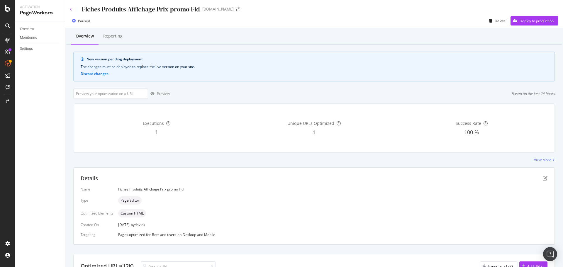
click at [70, 9] on icon at bounding box center [71, 10] width 2 height 4
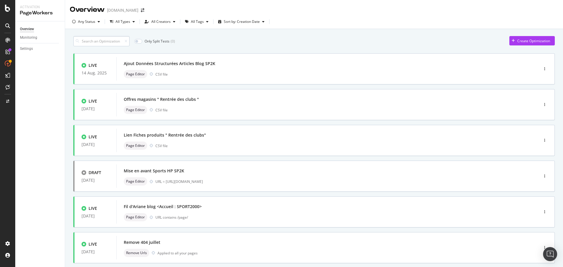
click at [91, 40] on input at bounding box center [101, 41] width 56 height 10
click at [7, 8] on icon at bounding box center [7, 8] width 5 height 7
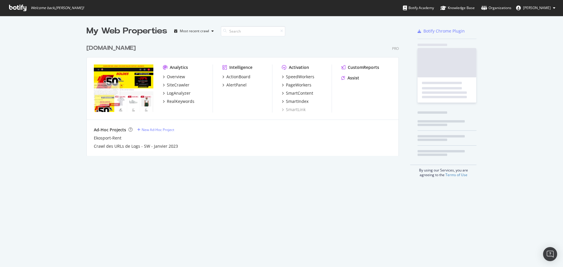
scroll to position [263, 554]
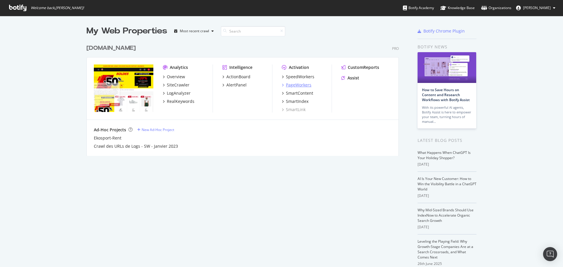
click at [299, 83] on div "PageWorkers" at bounding box center [298, 85] width 25 height 6
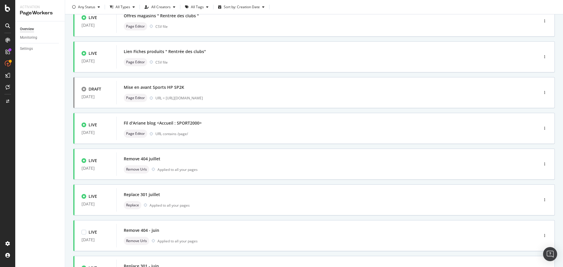
scroll to position [177, 0]
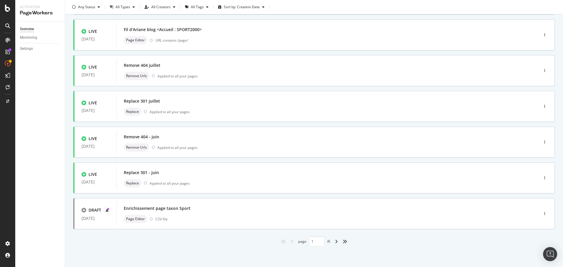
click at [337, 242] on div "angle-right" at bounding box center [336, 241] width 8 height 9
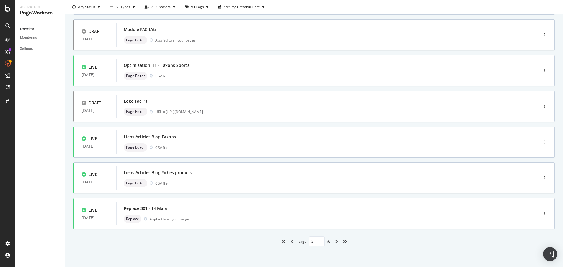
type input "2"
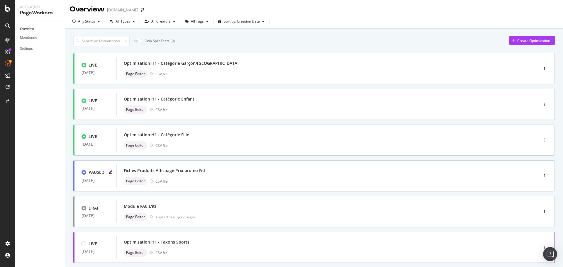
scroll to position [0, 0]
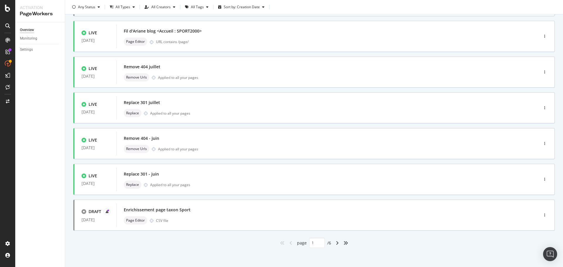
scroll to position [176, 0]
click at [336, 241] on icon "angle-right" at bounding box center [337, 242] width 3 height 5
type input "2"
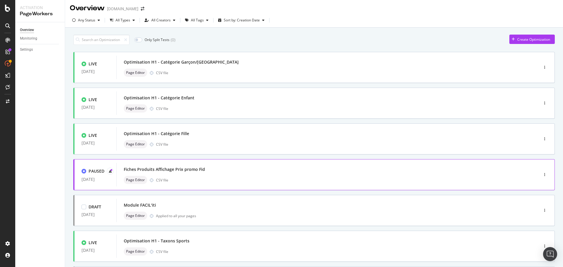
scroll to position [0, 0]
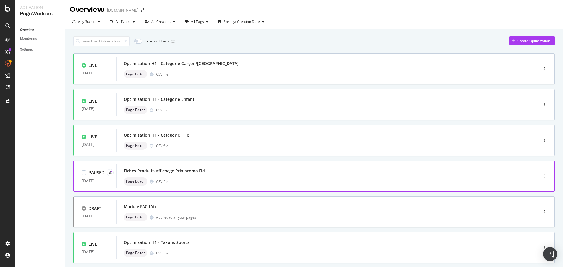
click at [160, 172] on div "Fiches Produits Affichage Prix promo Fid" at bounding box center [164, 171] width 81 height 6
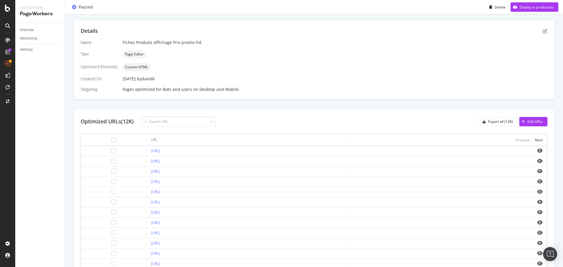
scroll to position [154, 0]
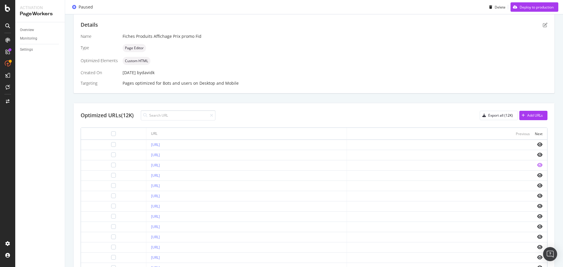
click at [537, 165] on icon "eye" at bounding box center [539, 165] width 5 height 5
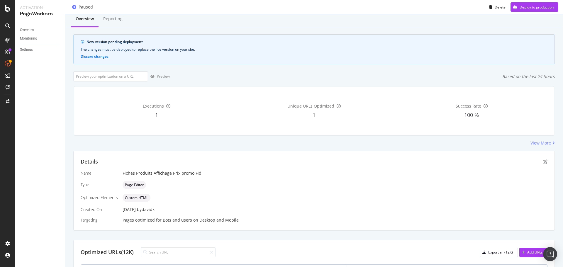
scroll to position [0, 0]
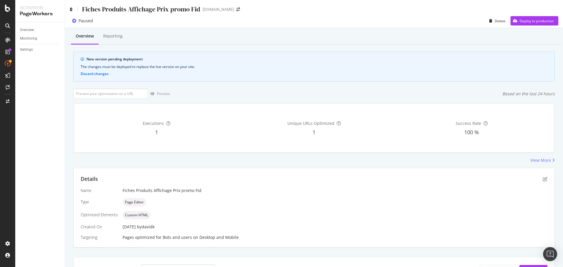
click at [71, 10] on icon at bounding box center [71, 9] width 3 height 4
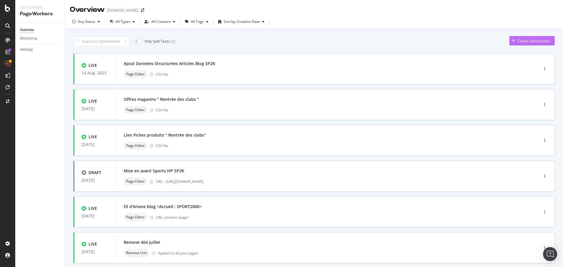
click at [519, 41] on div "Create Optimization" at bounding box center [533, 40] width 33 height 5
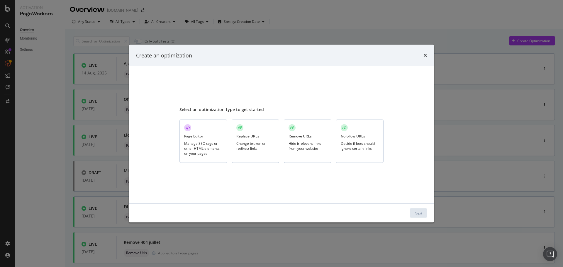
click at [197, 137] on div "Page Editor" at bounding box center [193, 136] width 19 height 5
click at [420, 213] on div "Next" at bounding box center [418, 212] width 8 height 5
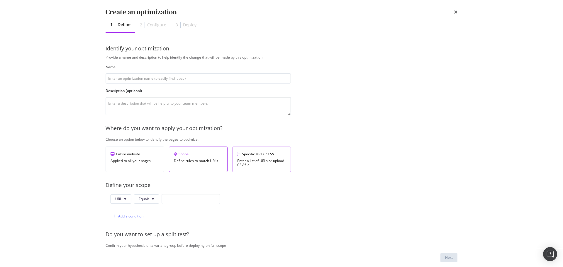
click at [263, 156] on div "Specific URLs / CSV" at bounding box center [261, 154] width 49 height 5
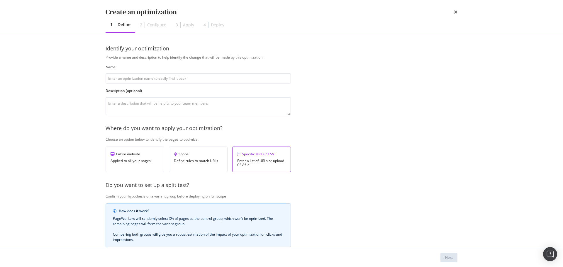
scroll to position [90, 0]
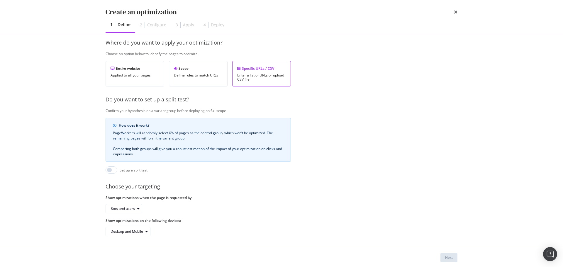
click at [339, 151] on div "Provide a name and description to help identify the change that will be made by…" at bounding box center [282, 102] width 352 height 267
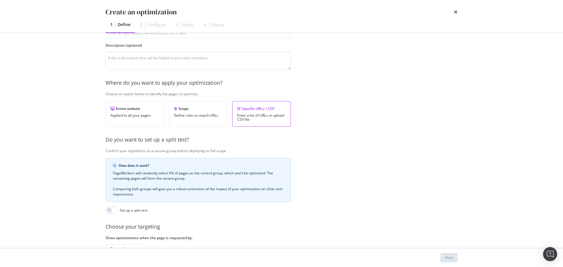
scroll to position [0, 0]
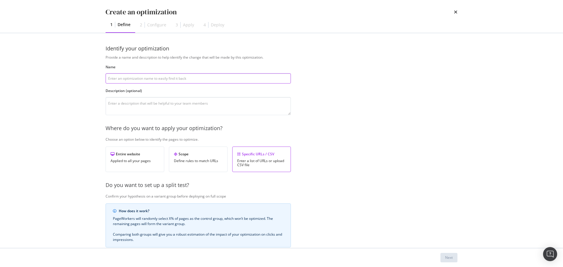
click at [151, 76] on input "modal" at bounding box center [198, 78] width 185 height 10
click at [149, 79] on input "modal" at bounding box center [198, 78] width 185 height 10
drag, startPoint x: 196, startPoint y: 78, endPoint x: 168, endPoint y: 78, distance: 27.5
click at [168, 78] on input "Affichage Prix Promo Fiche Produits Fidélisation" at bounding box center [198, 78] width 185 height 10
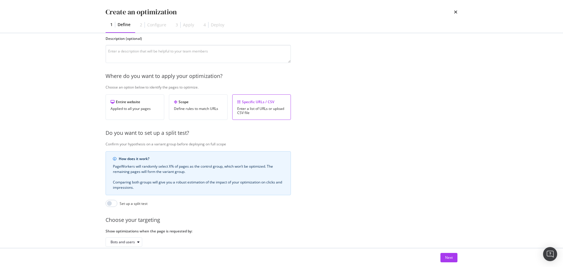
scroll to position [90, 0]
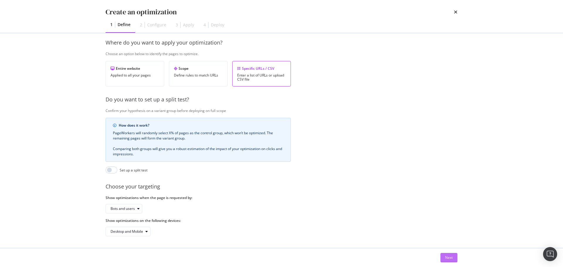
type input "Affichage Prix Promo Fiche Produits Client Fid"
click at [450, 256] on div "Next" at bounding box center [449, 257] width 8 height 5
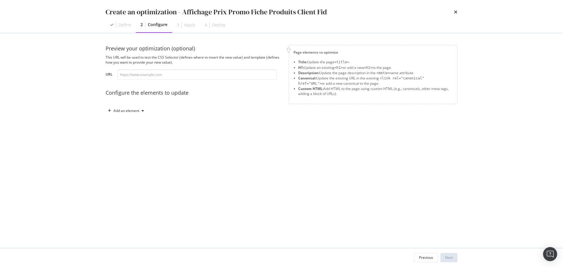
scroll to position [0, 0]
click at [118, 111] on div "Add an element" at bounding box center [126, 111] width 26 height 4
click at [175, 122] on div "Preview your optimization (optional) This URL will be used to test the CSS Sele…" at bounding box center [282, 86] width 352 height 82
click at [128, 110] on div "Add an element" at bounding box center [126, 111] width 26 height 4
click at [195, 123] on div "Preview your optimization (optional) This URL will be used to test the CSS Sele…" at bounding box center [282, 86] width 352 height 82
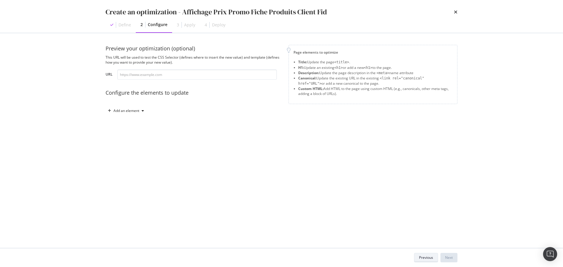
click at [424, 255] on div "Previous" at bounding box center [426, 257] width 14 height 8
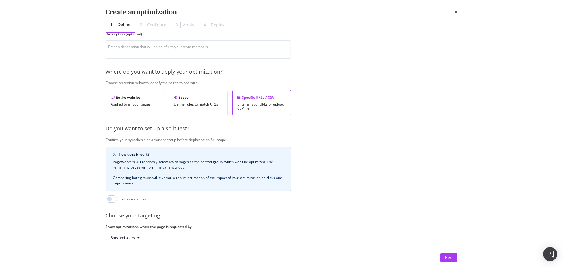
scroll to position [90, 0]
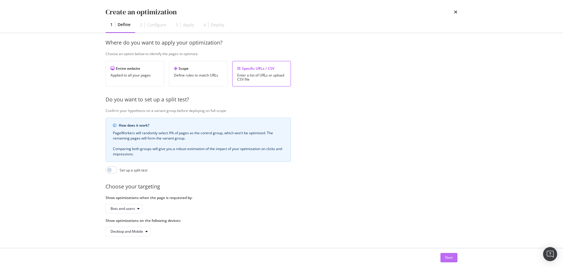
click at [445, 256] on div "Next" at bounding box center [449, 257] width 8 height 5
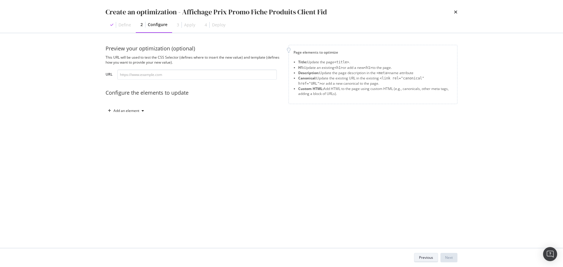
scroll to position [0, 0]
click at [134, 110] on div "Add an element" at bounding box center [126, 111] width 26 height 4
click at [136, 160] on div "Custom HTML" at bounding box center [132, 160] width 23 height 5
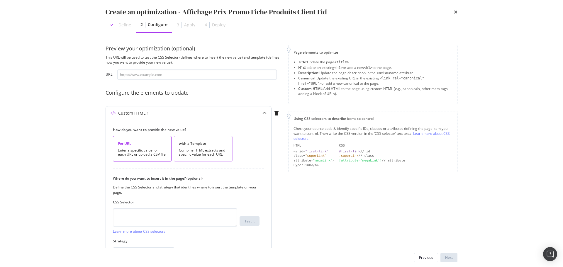
click at [217, 152] on div "Combine HTML extracts and specific value for each URL" at bounding box center [203, 152] width 49 height 8
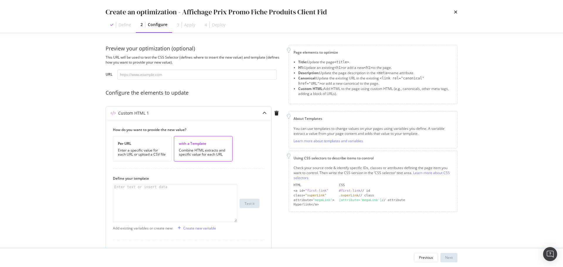
click at [175, 196] on div "modal" at bounding box center [175, 207] width 124 height 45
paste textarea "<span style="color:#c10022;font-weight:bold;">{{ price }}</span> avec votre Com…"
type textarea "<span style="color:#c10022;font-weight:bold;">{{ price }}</span> avec votre Com…"
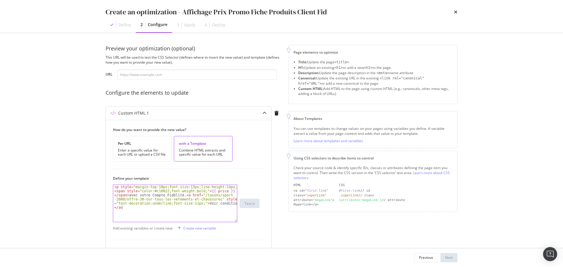
scroll to position [29, 0]
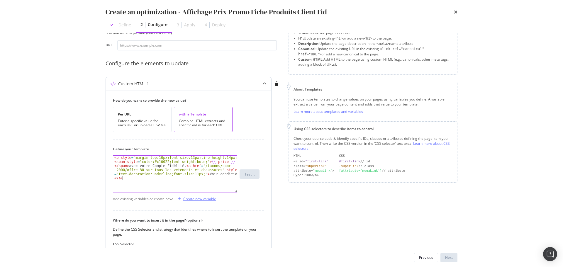
click at [207, 199] on div "Create new variable" at bounding box center [199, 198] width 33 height 5
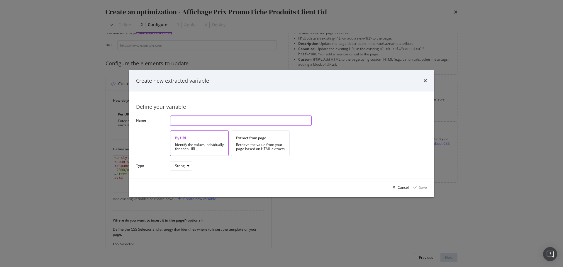
click at [200, 122] on input "modal" at bounding box center [241, 120] width 142 height 10
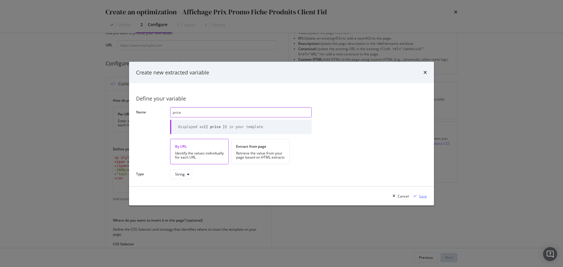
type input "price"
click at [419, 195] on div "modal" at bounding box center [415, 196] width 8 height 4
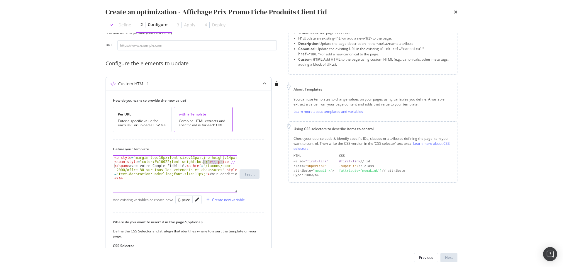
drag, startPoint x: 226, startPoint y: 162, endPoint x: 204, endPoint y: 161, distance: 21.7
click at [204, 161] on div "< p style = "margin-top:10px;font-size:13px;line-height:14px;" > < span style =…" at bounding box center [175, 187] width 124 height 62
click at [185, 199] on div "{} price" at bounding box center [184, 199] width 12 height 5
click at [205, 160] on div "< p style = "margin-top:10px;font-size:13px;line-height:14px;" > < span style =…" at bounding box center [175, 187] width 124 height 62
type textarea "<span style="color:#c10022;font-weight:bold;">{{ price }}}</span> avec votre Co…"
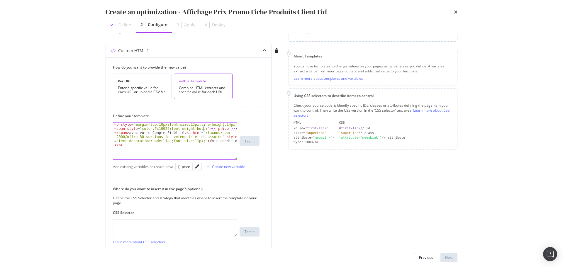
scroll to position [113, 0]
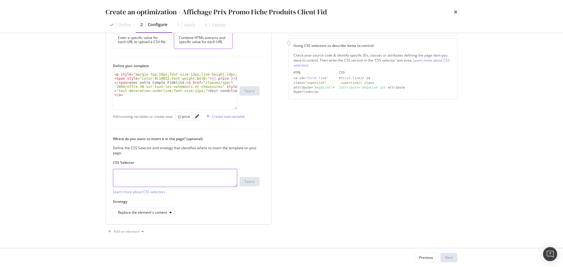
click at [154, 174] on textarea "modal" at bounding box center [175, 178] width 124 height 18
paste textarea ".product__price-value"
type textarea ".product__price-value"
click at [169, 214] on div "modal" at bounding box center [170, 213] width 7 height 4
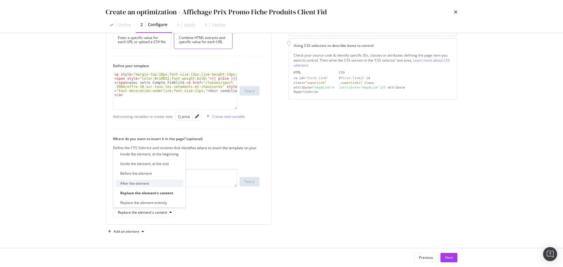
click at [157, 184] on div "After the element" at bounding box center [149, 183] width 68 height 7
click at [348, 217] on div "Page elements to optimize Title: Update the page <title> . H1: Update an existi…" at bounding box center [372, 84] width 169 height 304
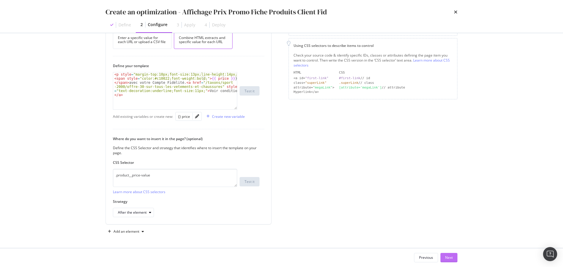
click at [452, 256] on div "Next" at bounding box center [449, 257] width 8 height 5
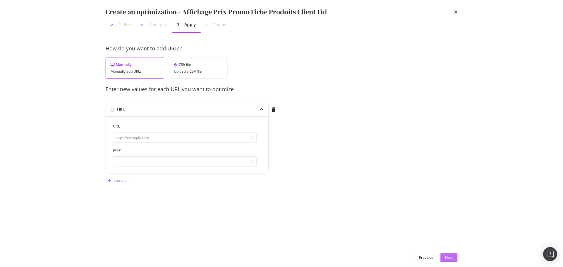
scroll to position [0, 0]
click at [186, 65] on div "CSV file" at bounding box center [198, 64] width 49 height 5
click at [122, 110] on div "Upload .CSV file" at bounding box center [127, 109] width 26 height 5
click at [450, 256] on div "Next" at bounding box center [449, 257] width 8 height 5
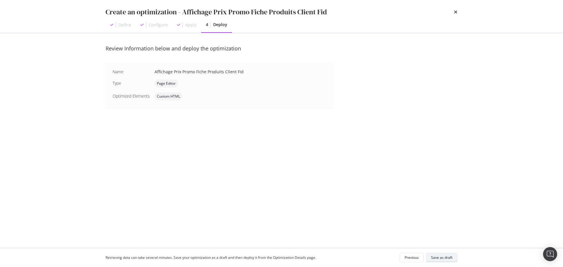
click at [440, 255] on div "Save as draft" at bounding box center [441, 257] width 21 height 5
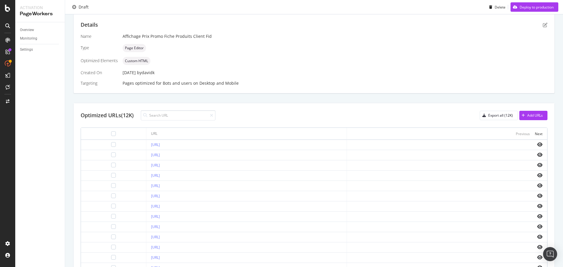
scroll to position [172, 0]
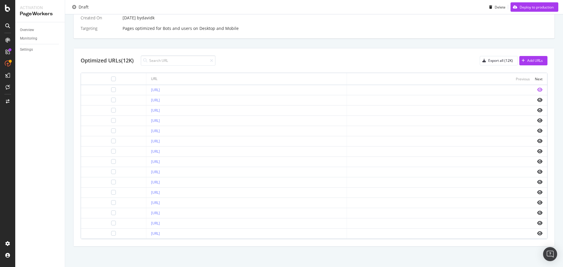
click at [537, 88] on icon "eye" at bounding box center [539, 89] width 5 height 5
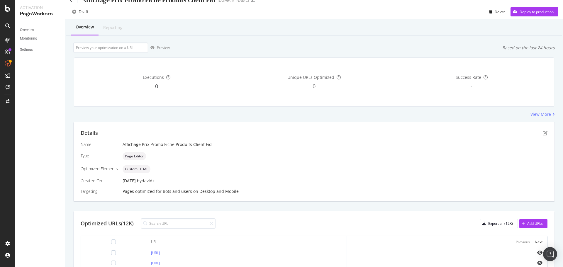
scroll to position [0, 0]
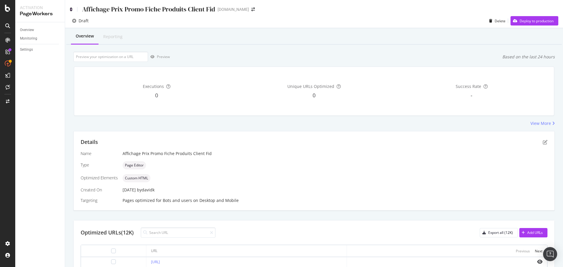
click at [71, 9] on icon at bounding box center [71, 9] width 3 height 4
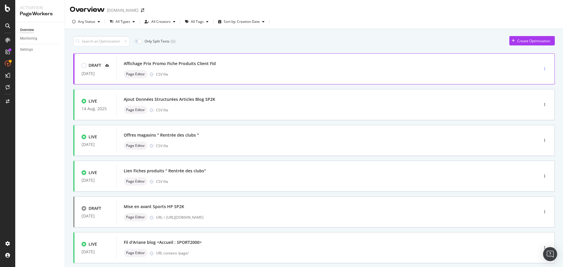
click at [542, 67] on div "button" at bounding box center [545, 68] width 6 height 9
click at [530, 99] on div "Delete" at bounding box center [533, 99] width 11 height 5
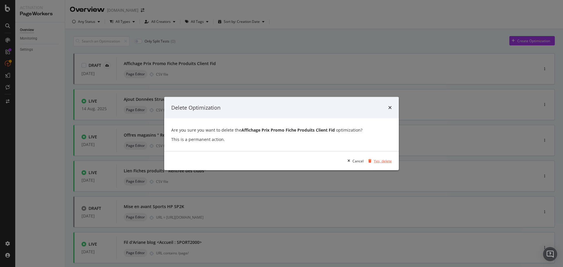
click at [379, 161] on div "Yes, delete" at bounding box center [383, 160] width 18 height 5
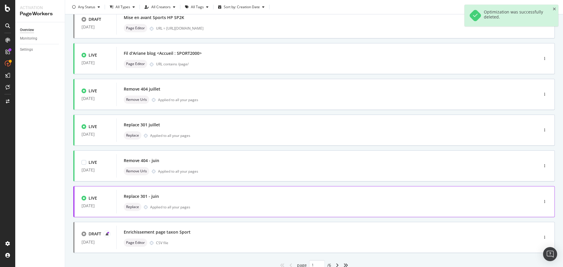
scroll to position [177, 0]
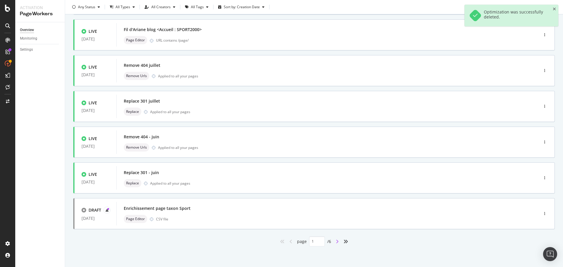
click at [336, 242] on icon "angle-right" at bounding box center [337, 241] width 3 height 5
type input "2"
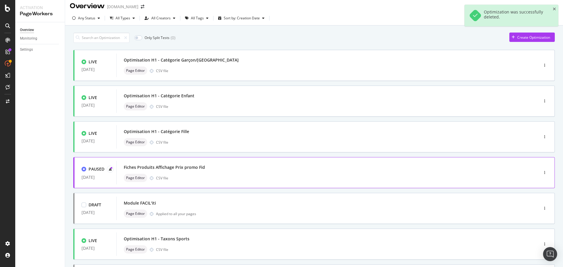
scroll to position [0, 0]
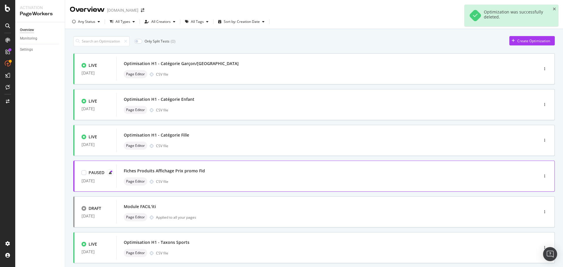
click at [267, 172] on div "Fiches Produits Affichage Prix promo Fid" at bounding box center [319, 171] width 390 height 8
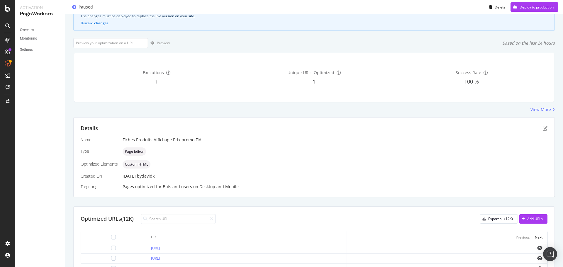
scroll to position [96, 0]
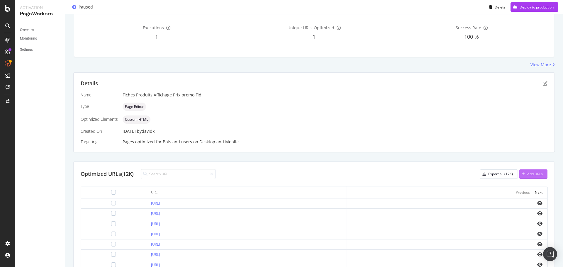
click at [533, 173] on div "Add URLs" at bounding box center [535, 173] width 16 height 5
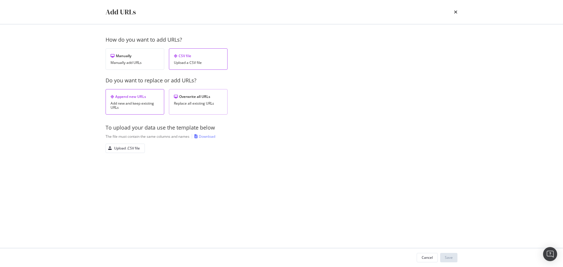
click at [205, 100] on div "Overwrite all URLs Replace all existing URLs" at bounding box center [198, 101] width 59 height 25
click at [123, 148] on div "Upload .CSV file" at bounding box center [127, 148] width 26 height 5
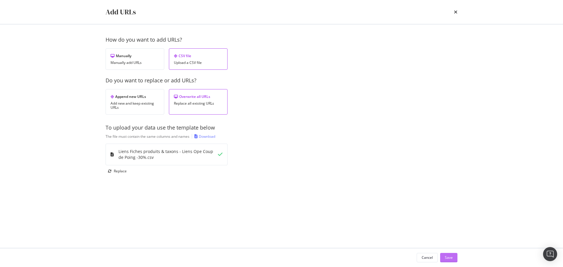
click at [446, 254] on div "Save" at bounding box center [449, 257] width 8 height 9
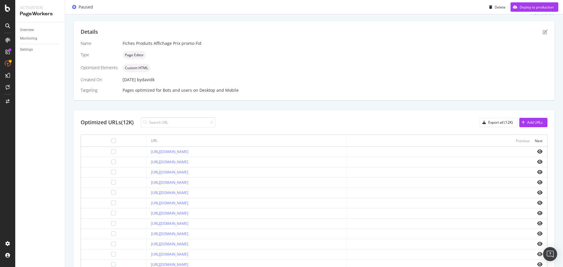
scroll to position [209, 0]
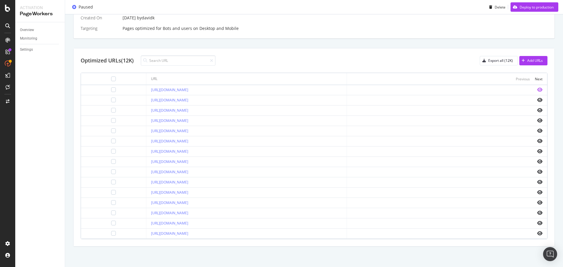
click at [537, 90] on icon "eye" at bounding box center [539, 89] width 5 height 5
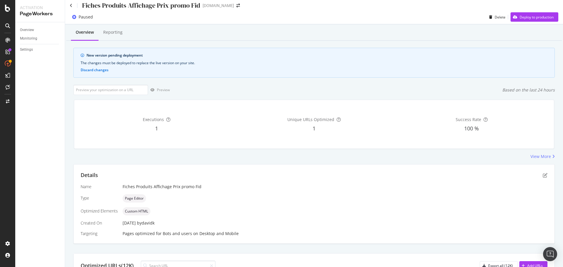
scroll to position [0, 0]
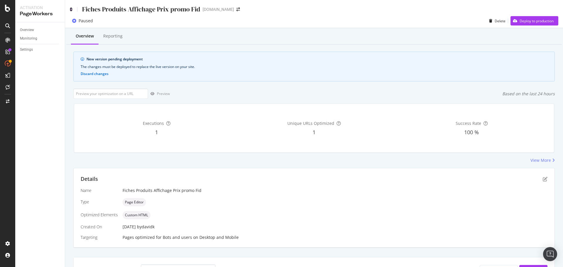
click at [71, 9] on icon at bounding box center [71, 9] width 3 height 4
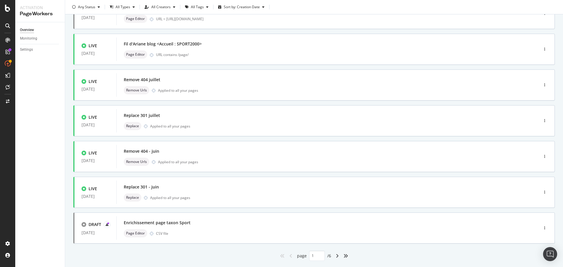
scroll to position [177, 0]
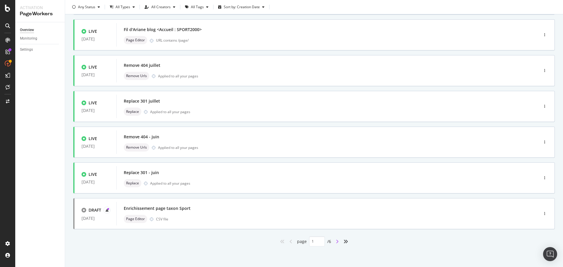
click at [336, 241] on div "angle-right" at bounding box center [337, 241] width 8 height 9
type input "2"
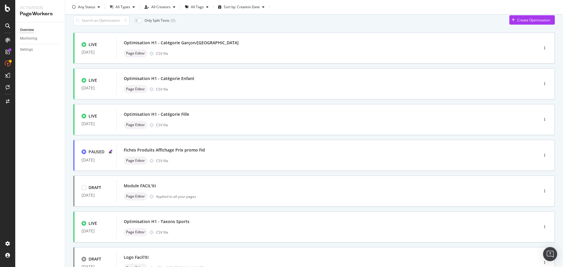
scroll to position [0, 0]
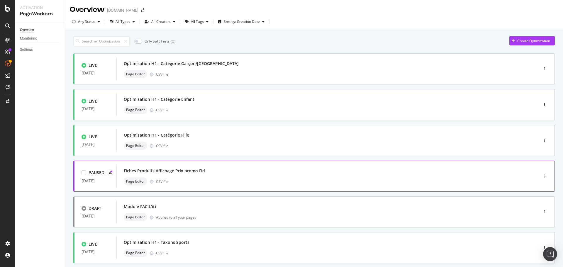
click at [248, 171] on div "Fiches Produits Affichage Prix promo Fid" at bounding box center [319, 171] width 390 height 8
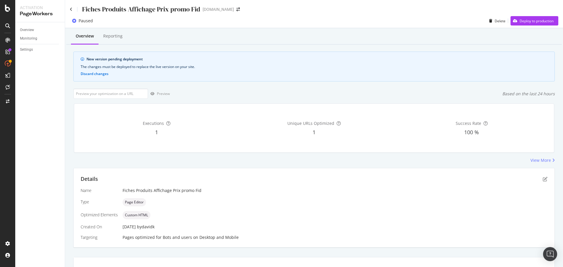
scroll to position [8, 0]
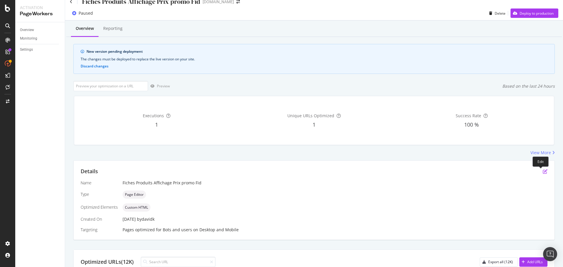
click at [542, 171] on icon "pen-to-square" at bounding box center [544, 171] width 5 height 5
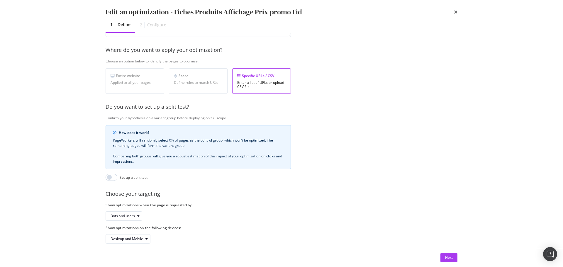
scroll to position [61, 0]
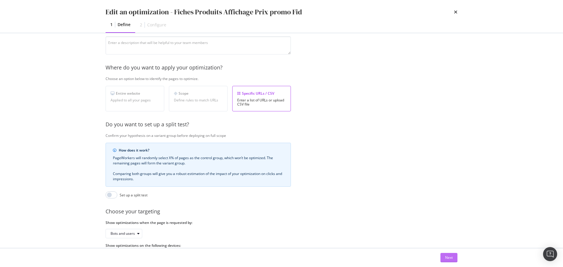
click at [450, 258] on div "Next" at bounding box center [449, 257] width 8 height 5
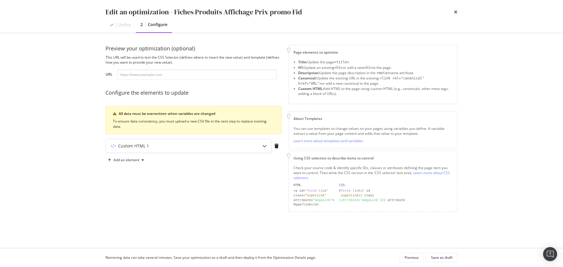
click at [192, 144] on div "Custom HTML 1" at bounding box center [177, 146] width 142 height 6
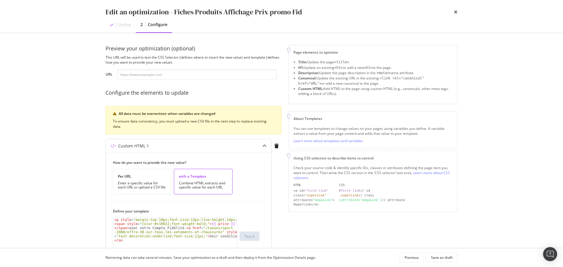
scroll to position [59, 0]
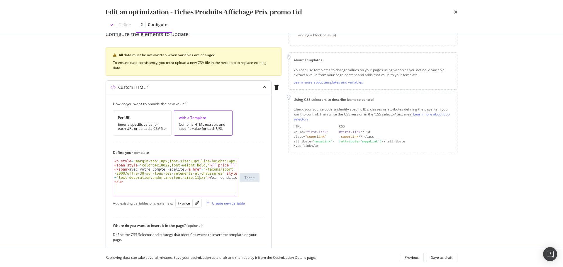
click at [199, 178] on div "< p style = "margin-top:10px;font-size:13px;line-height:14px;" > < span style =…" at bounding box center [175, 190] width 124 height 62
type textarea "<span style="color:#c10022;font-weight:bold;">{{ price }}</span> avec votre Com…"
click at [442, 257] on div "Save as draft" at bounding box center [441, 257] width 21 height 5
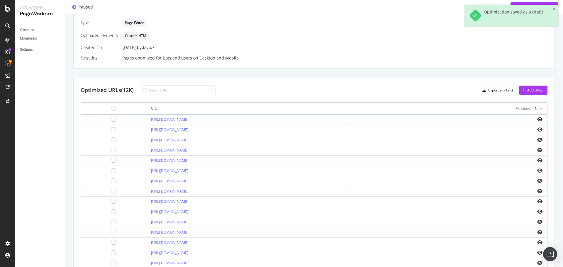
scroll to position [183, 0]
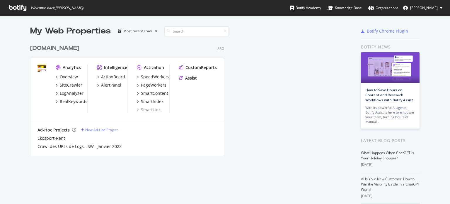
scroll to position [114, 312]
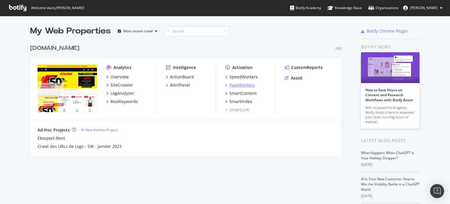
click at [238, 85] on div "PageWorkers" at bounding box center [241, 85] width 25 height 6
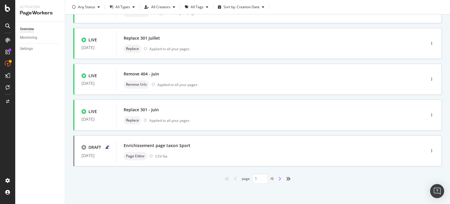
click at [279, 178] on icon "angle-right" at bounding box center [279, 178] width 3 height 5
type input "2"
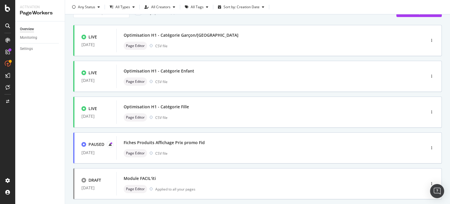
scroll to position [59, 0]
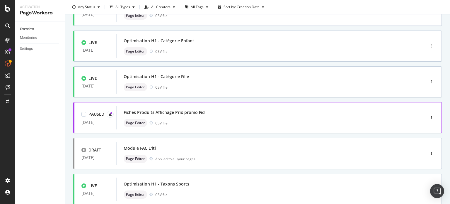
click at [180, 112] on div "Fiches Produits Affichage Prix promo Fid" at bounding box center [164, 112] width 81 height 6
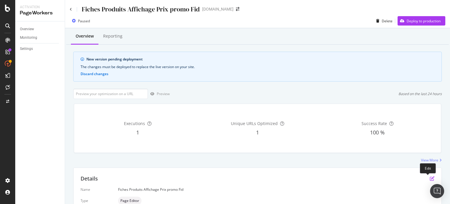
click at [430, 177] on icon "pen-to-square" at bounding box center [432, 178] width 5 height 5
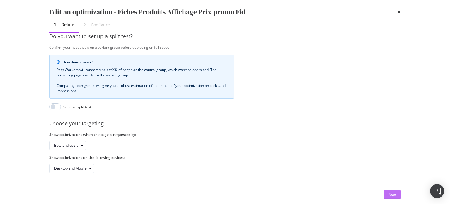
click at [389, 193] on div "Next" at bounding box center [393, 194] width 8 height 5
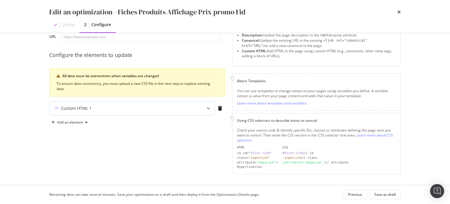
click at [207, 109] on icon "modal" at bounding box center [209, 108] width 4 height 4
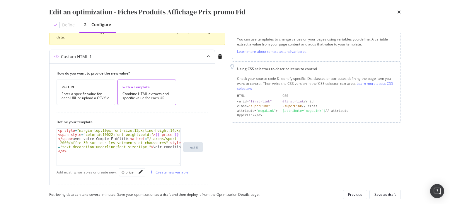
scroll to position [96, 0]
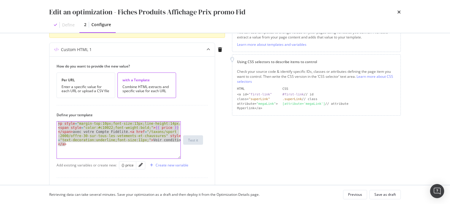
drag, startPoint x: 83, startPoint y: 146, endPoint x: 32, endPoint y: 106, distance: 65.5
click at [32, 106] on div "Edit an optimization - Fiches Produits Affichage Prix promo Fid Define 2 Config…" at bounding box center [225, 102] width 450 height 204
type textarea "<p style="margin-top:10px;font-size:13px;line-height:14px;"> <span style="color…"
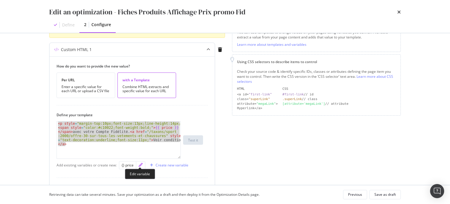
click at [140, 165] on icon "pencil" at bounding box center [141, 165] width 4 height 4
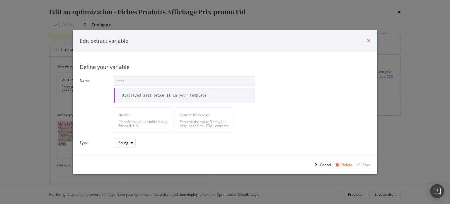
click at [370, 39] on icon "times" at bounding box center [369, 40] width 4 height 5
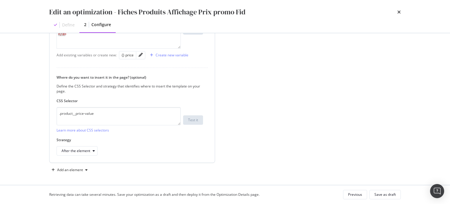
scroll to position [207, 0]
drag, startPoint x: 108, startPoint y: 113, endPoint x: 28, endPoint y: 105, distance: 80.4
click at [28, 105] on div "Edit an optimization - Fiches Produits Affichage Prix promo Fid Define 2 Config…" at bounding box center [225, 102] width 450 height 204
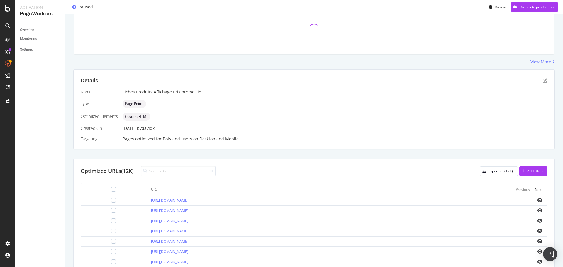
scroll to position [183, 0]
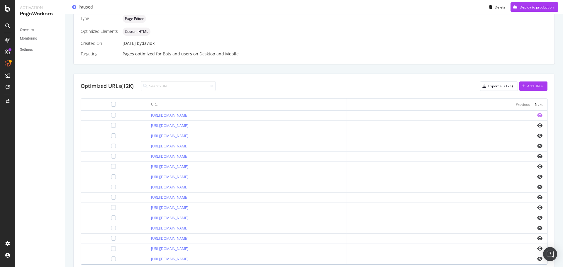
click at [537, 116] on icon "eye" at bounding box center [539, 115] width 5 height 5
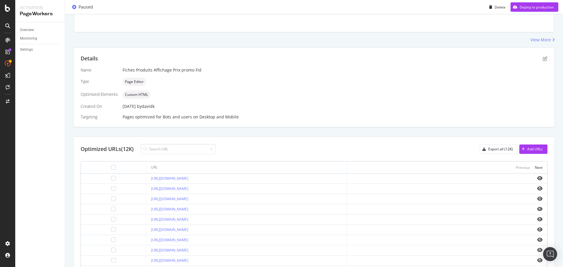
scroll to position [125, 0]
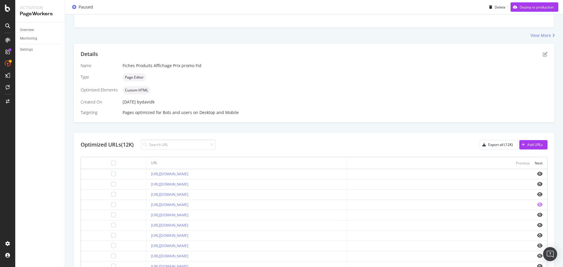
click at [537, 204] on icon "eye" at bounding box center [539, 204] width 5 height 5
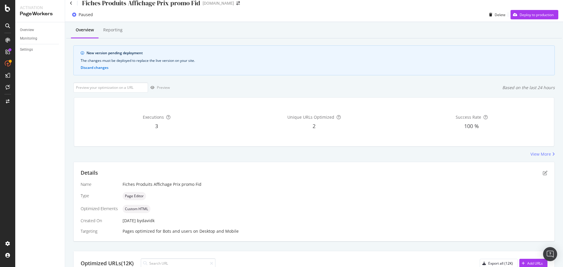
scroll to position [0, 0]
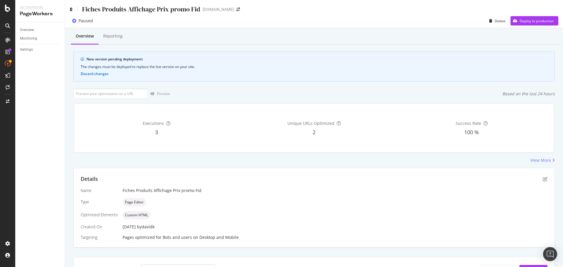
click at [70, 9] on icon at bounding box center [71, 9] width 3 height 4
